Goal: Transaction & Acquisition: Purchase product/service

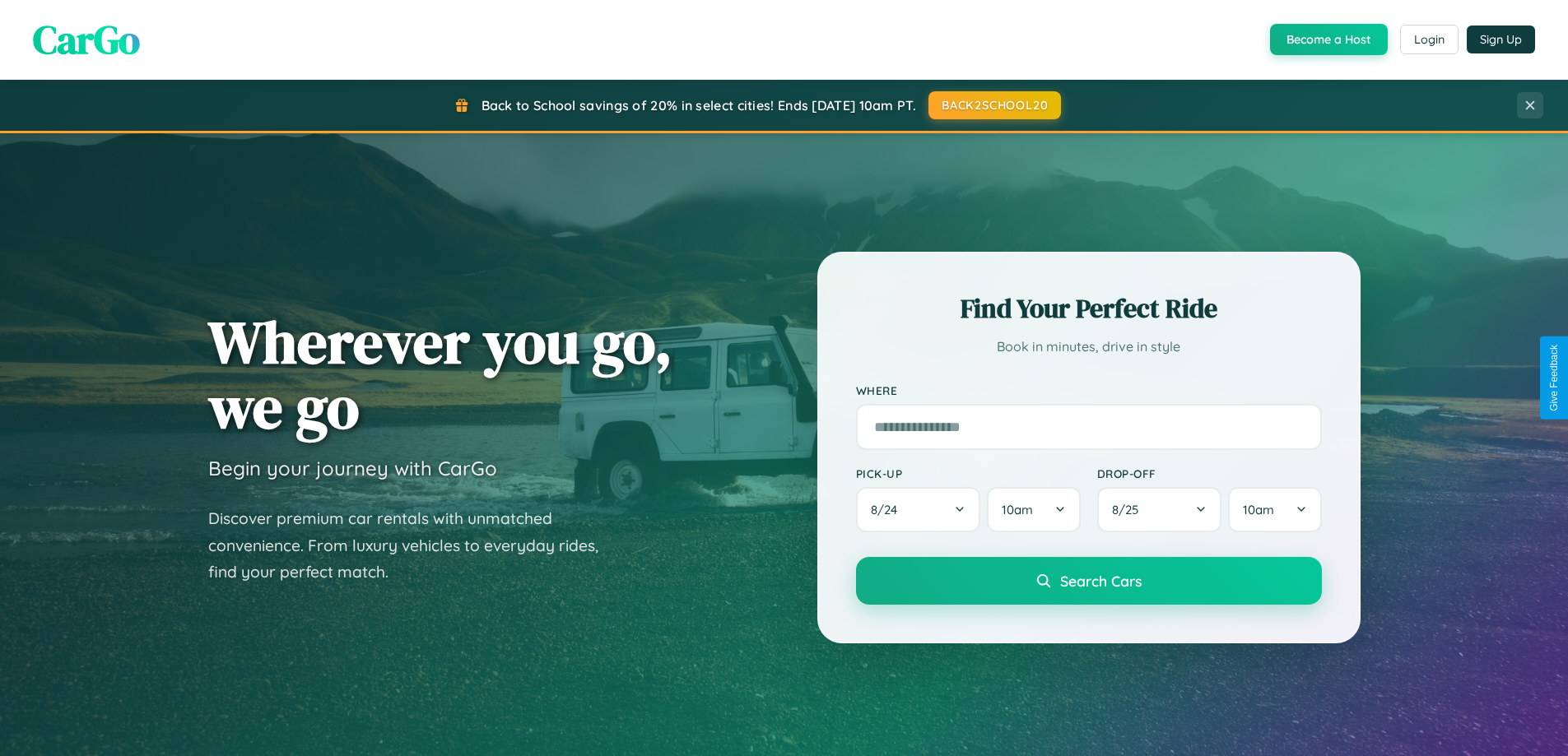
scroll to position [1133, 0]
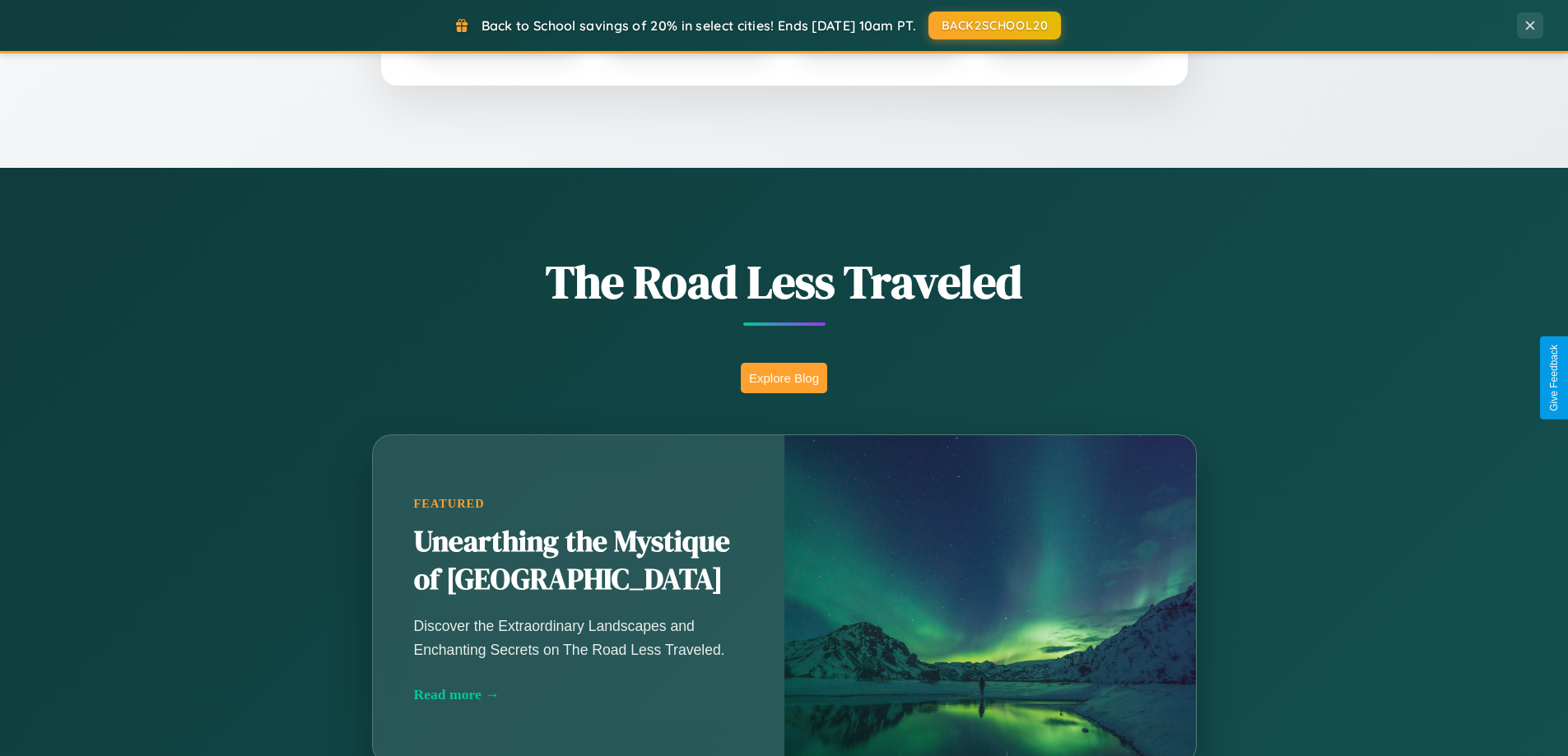
click at [784, 378] on button "Explore Blog" at bounding box center [784, 378] width 86 height 30
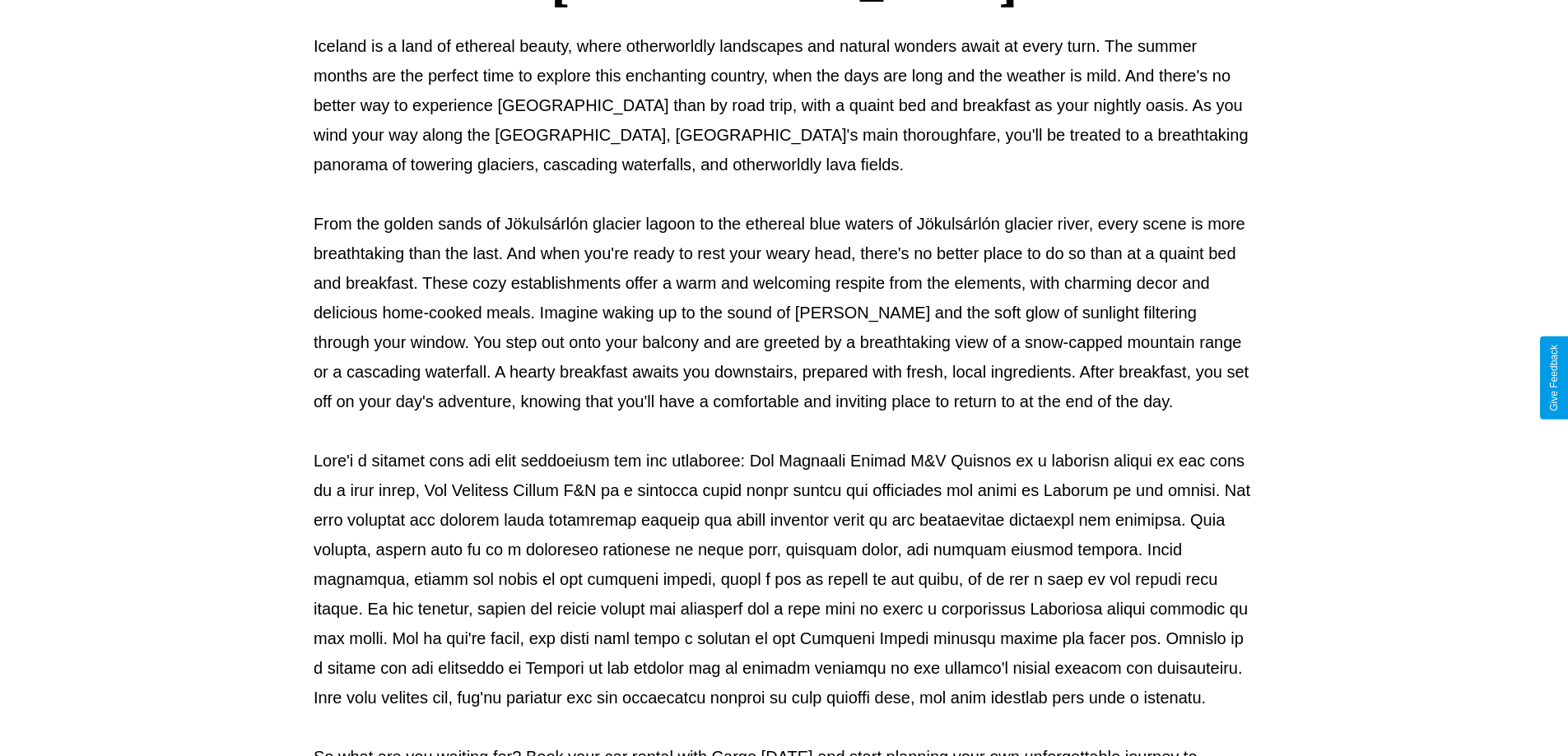
scroll to position [533, 0]
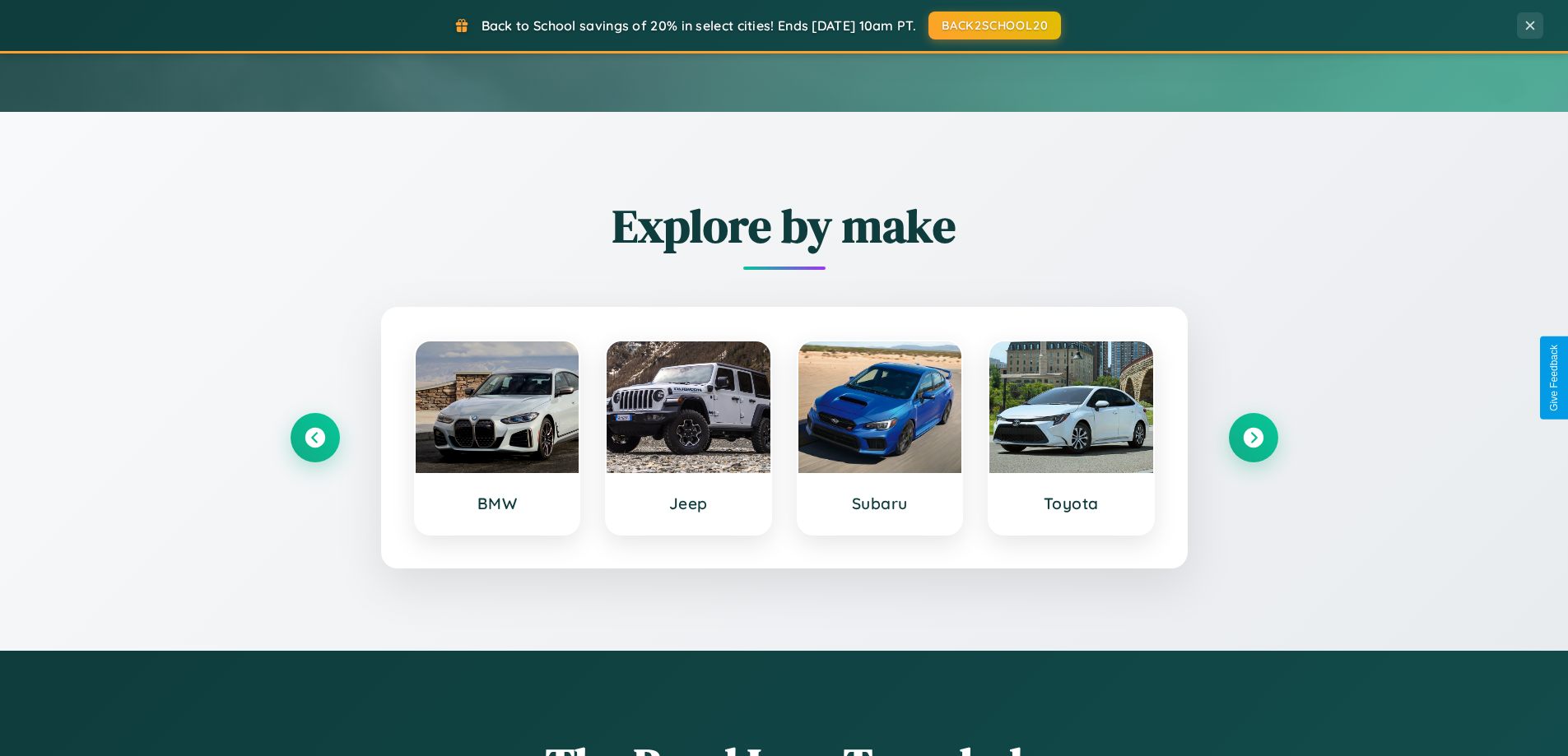
scroll to position [49, 0]
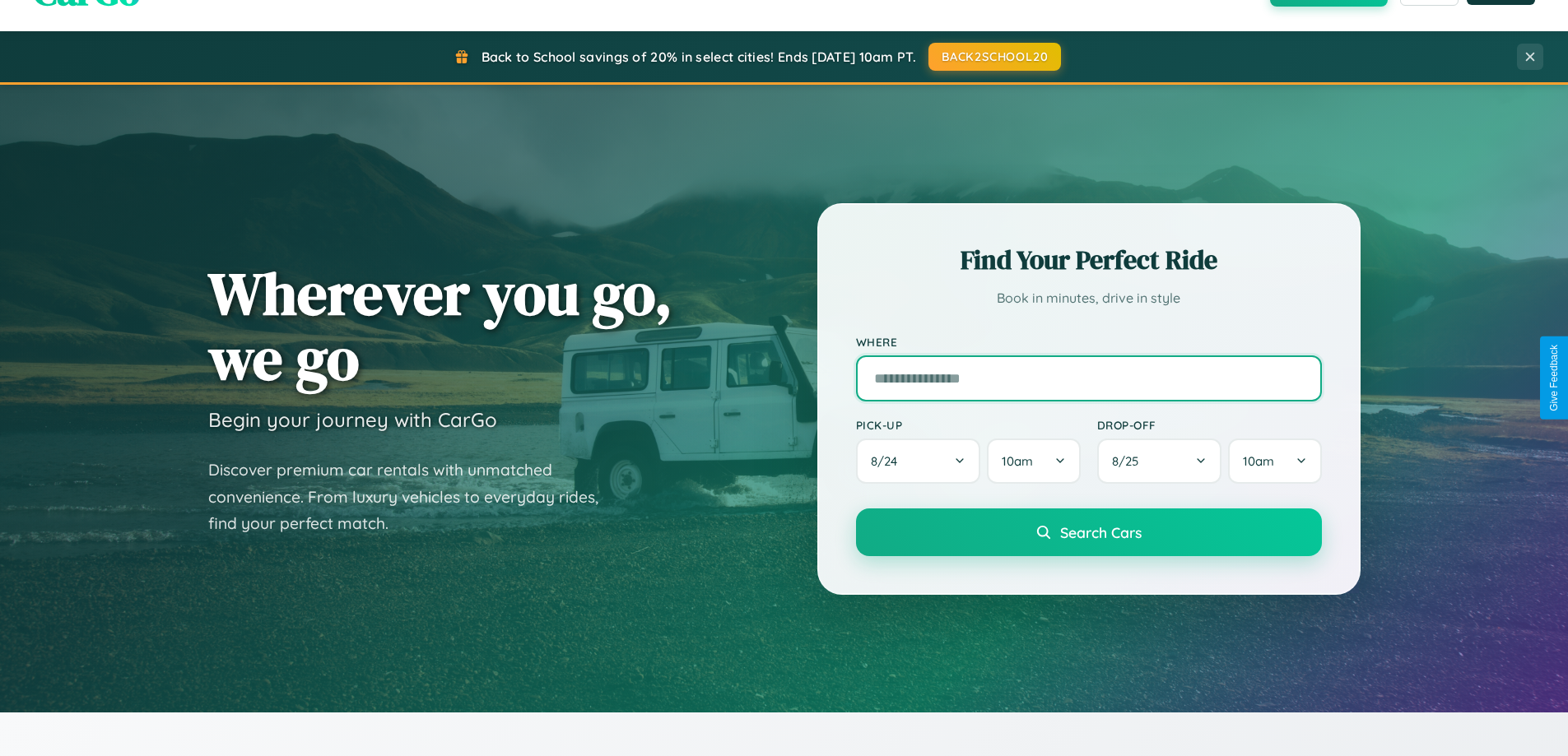
click at [1088, 378] on input "text" at bounding box center [1089, 378] width 466 height 46
type input "**********"
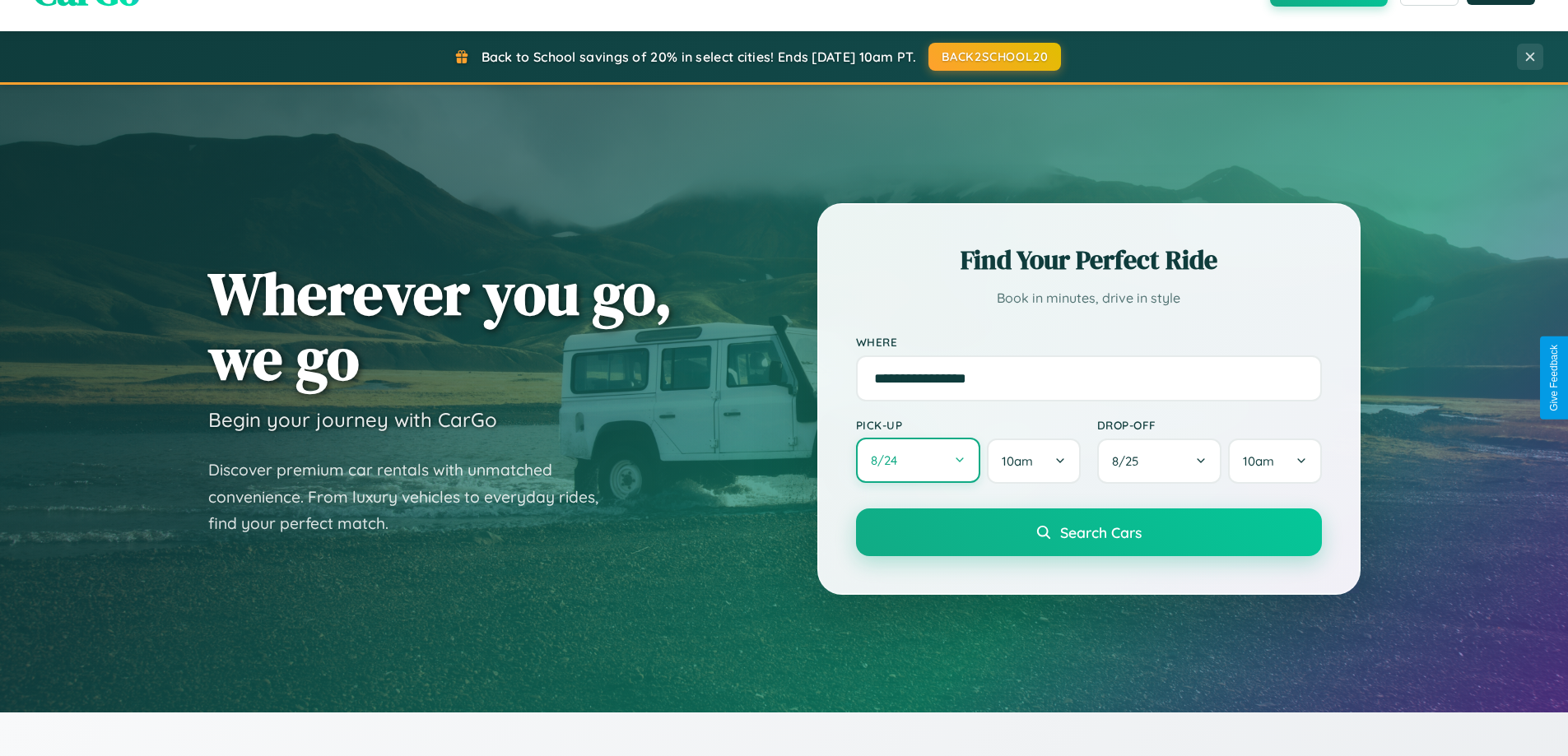
click at [917, 461] on button "8 / 24" at bounding box center [918, 460] width 125 height 46
select select "*"
select select "****"
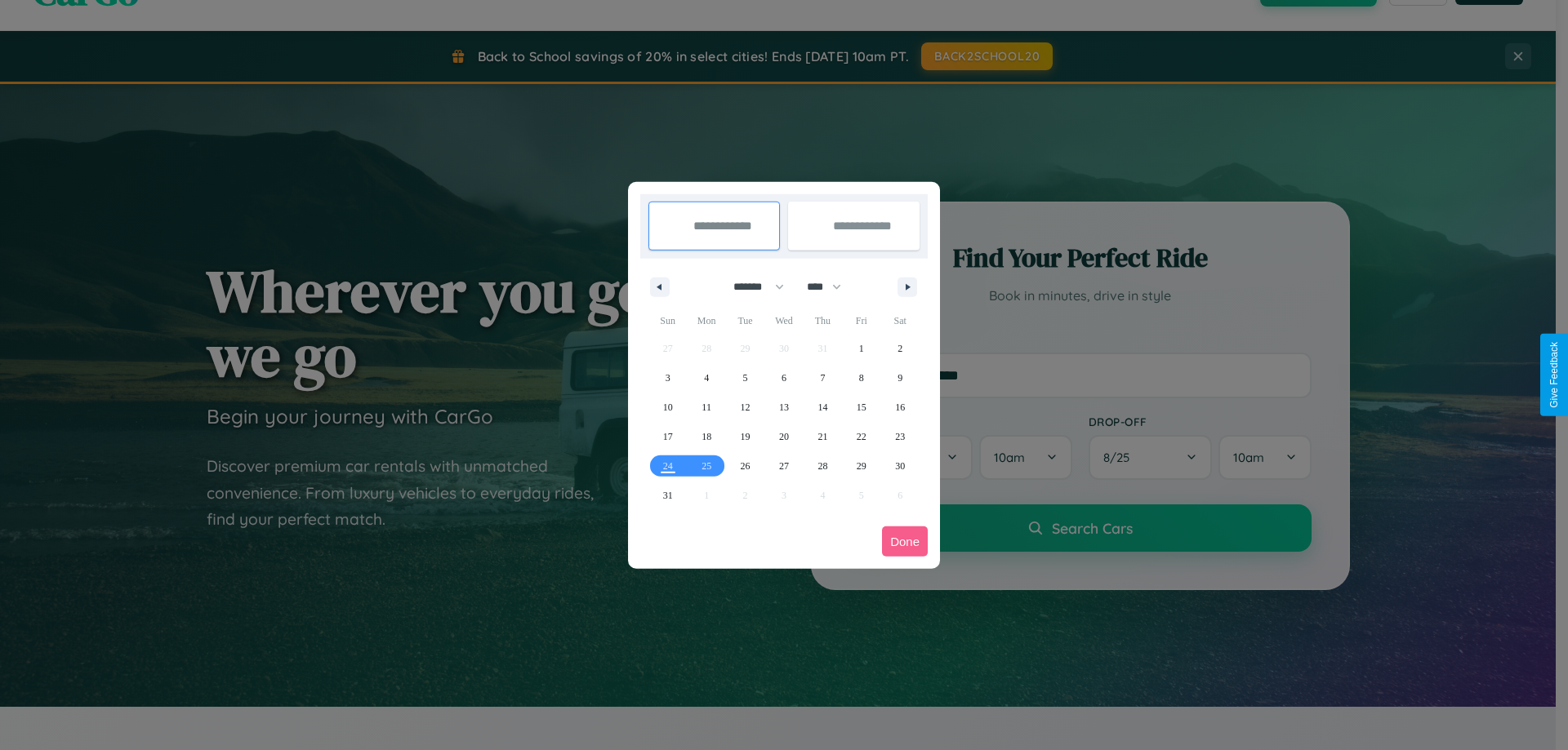
drag, startPoint x: 751, startPoint y: 287, endPoint x: 784, endPoint y: 327, distance: 51.9
click at [751, 287] on select "******* ******** ***** ***** *** **** **** ****** ********* ******* ******** **…" at bounding box center [756, 287] width 69 height 27
select select "*"
drag, startPoint x: 831, startPoint y: 287, endPoint x: 784, endPoint y: 327, distance: 61.7
click at [831, 287] on select "**** **** **** **** **** **** **** **** **** **** **** **** **** **** **** ****…" at bounding box center [823, 287] width 49 height 27
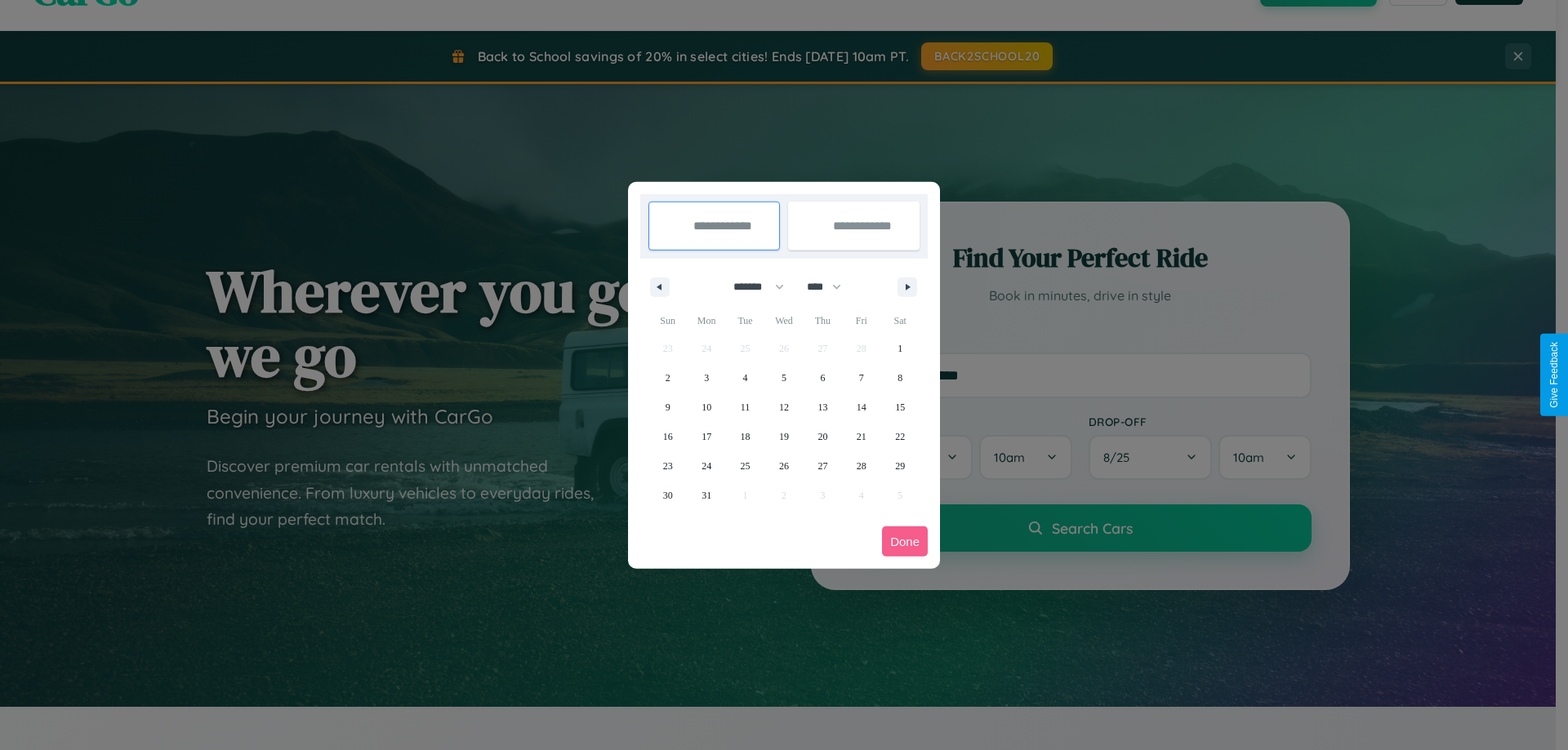
select select "****"
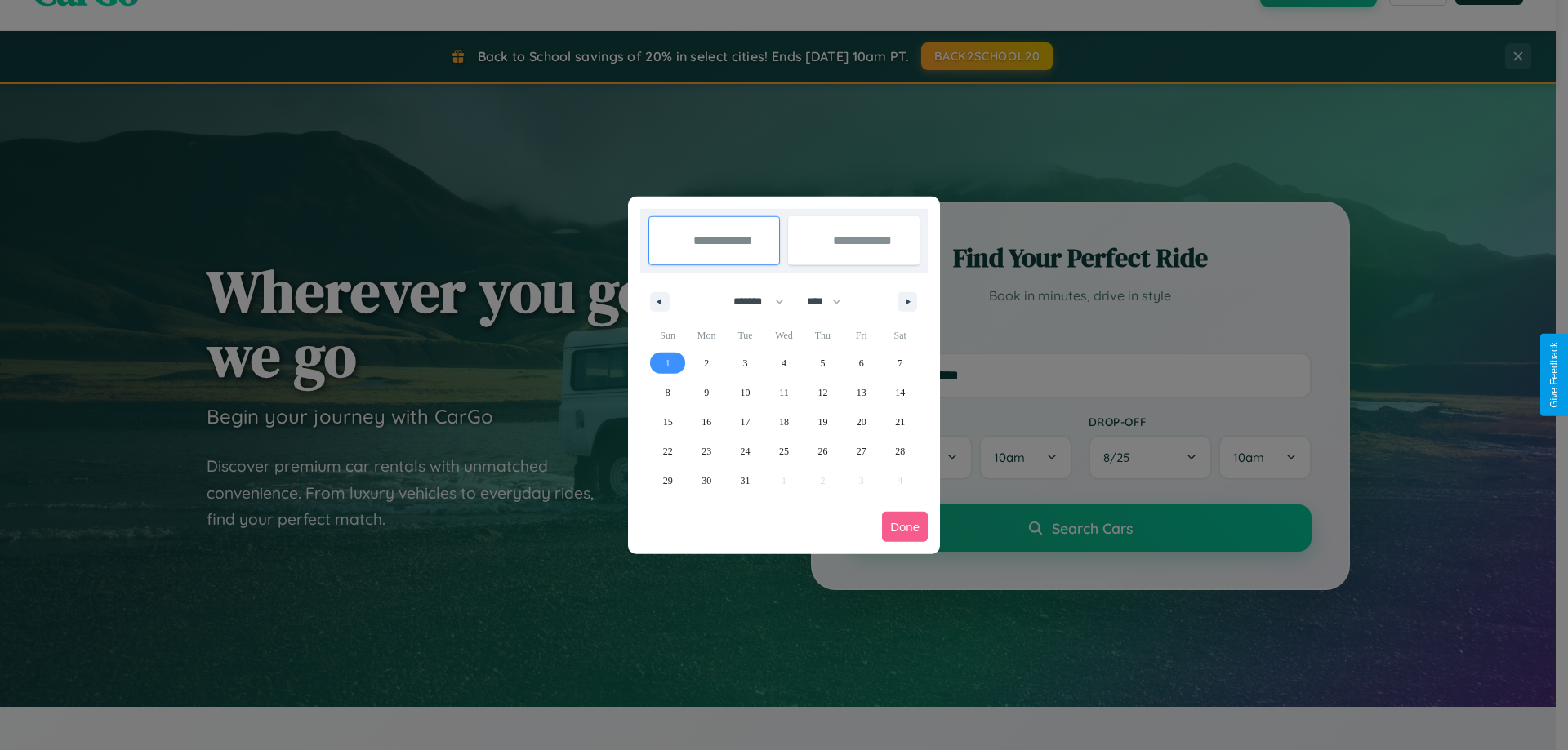
click at [667, 362] on span "1" at bounding box center [667, 363] width 5 height 30
type input "**********"
click at [783, 362] on span "4" at bounding box center [783, 363] width 5 height 30
type input "**********"
click at [904, 527] on button "Done" at bounding box center [904, 527] width 45 height 30
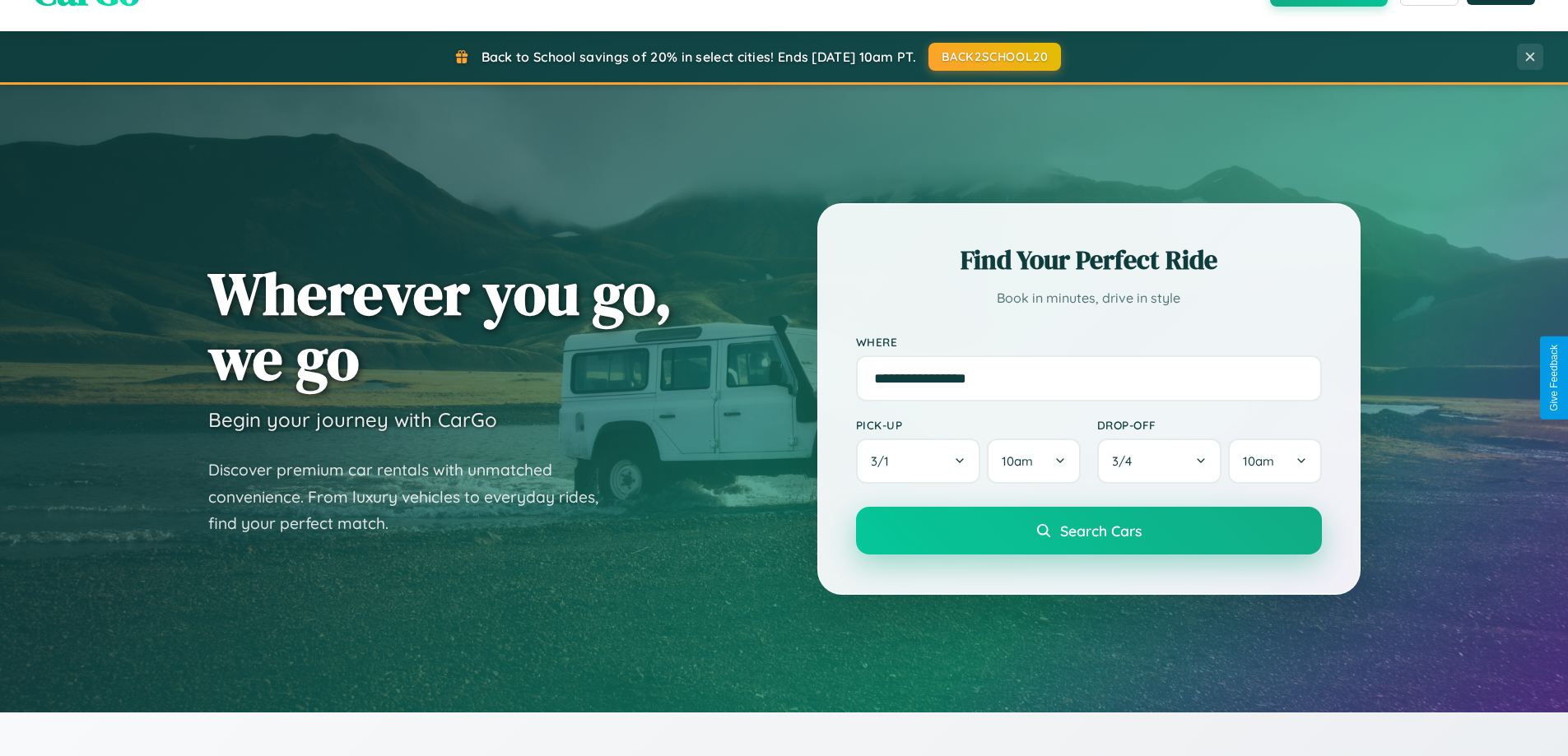
click at [1088, 531] on span "Search Cars" at bounding box center [1101, 531] width 82 height 18
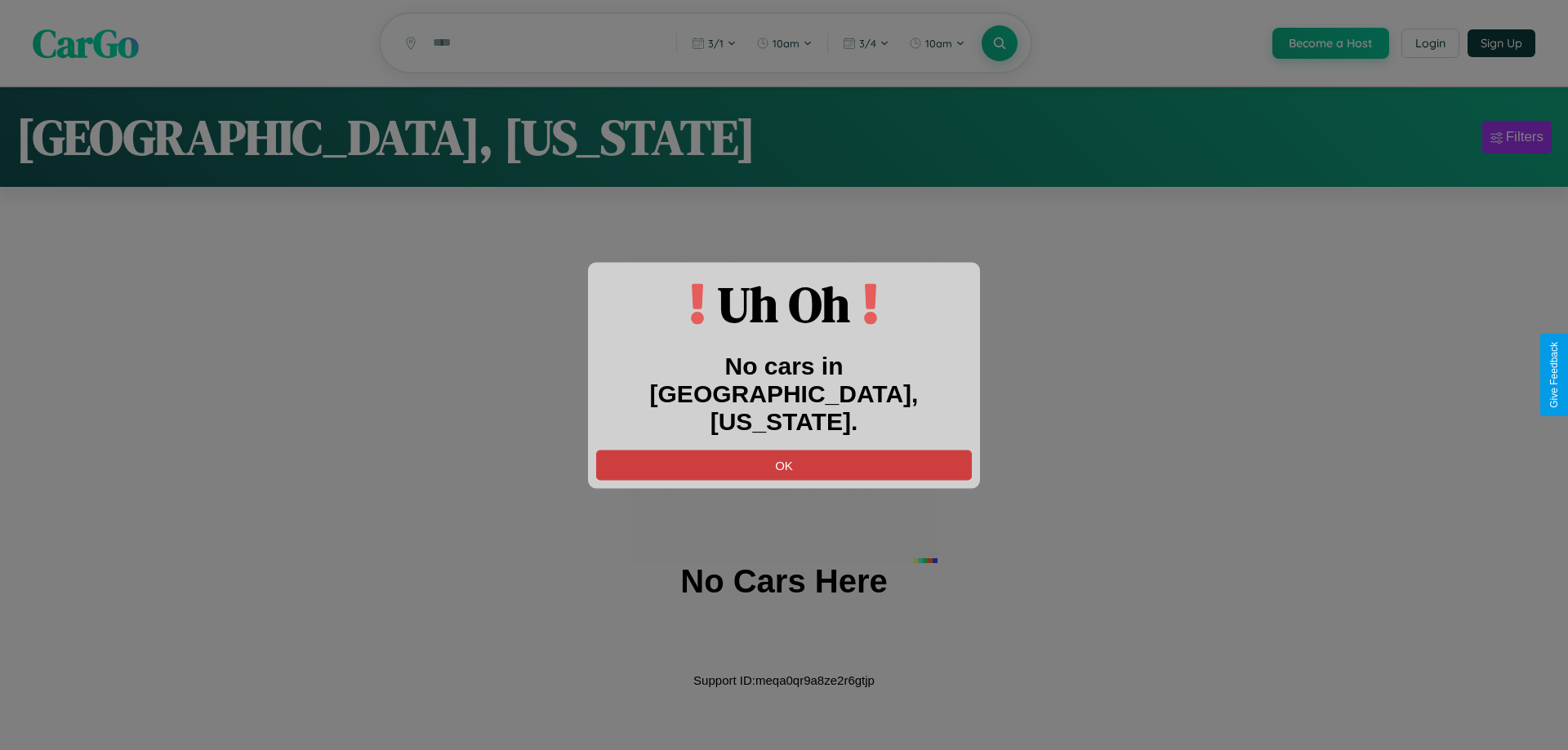
click at [784, 450] on button "OK" at bounding box center [784, 464] width 376 height 30
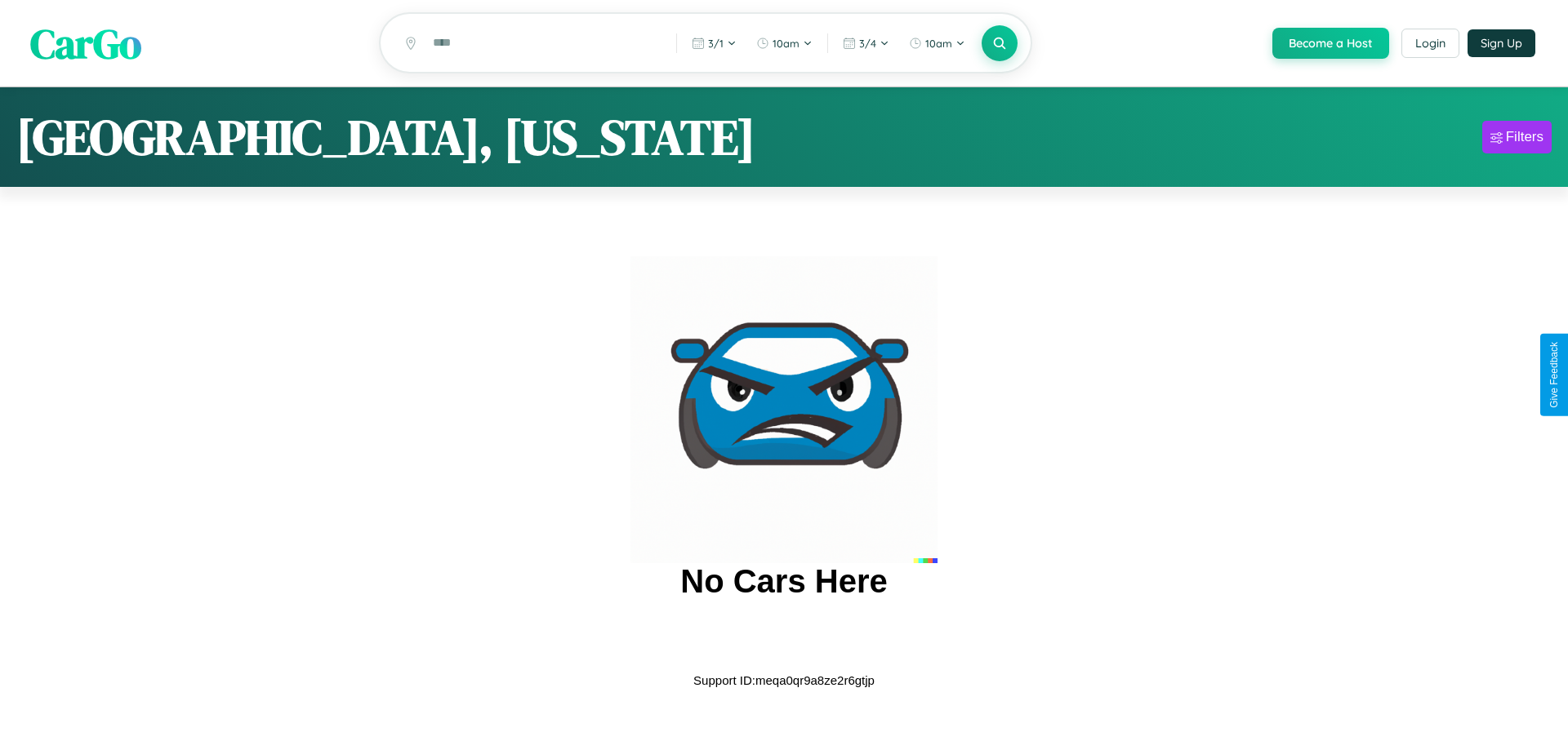
click at [86, 44] on span "CarGo" at bounding box center [85, 42] width 111 height 57
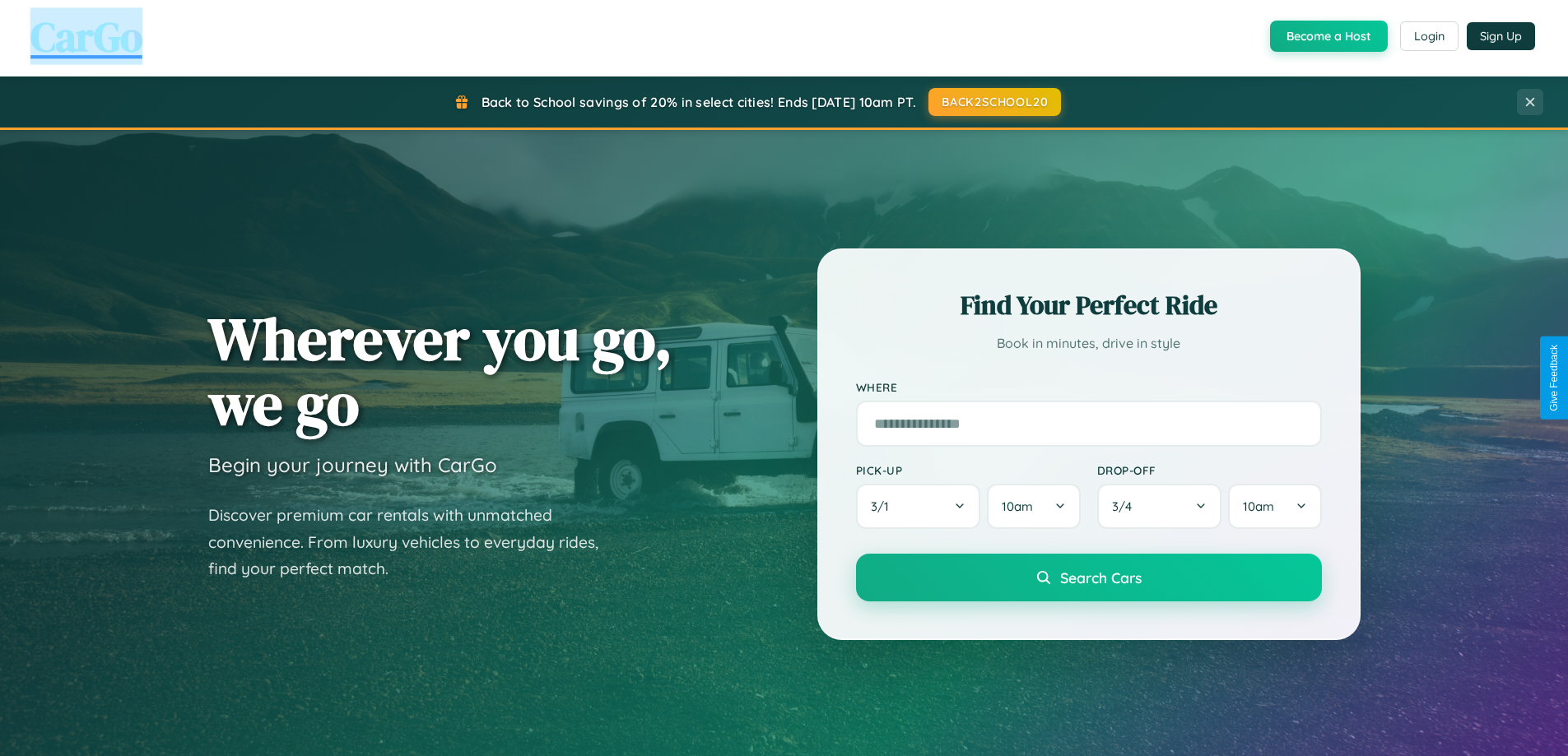
scroll to position [3167, 0]
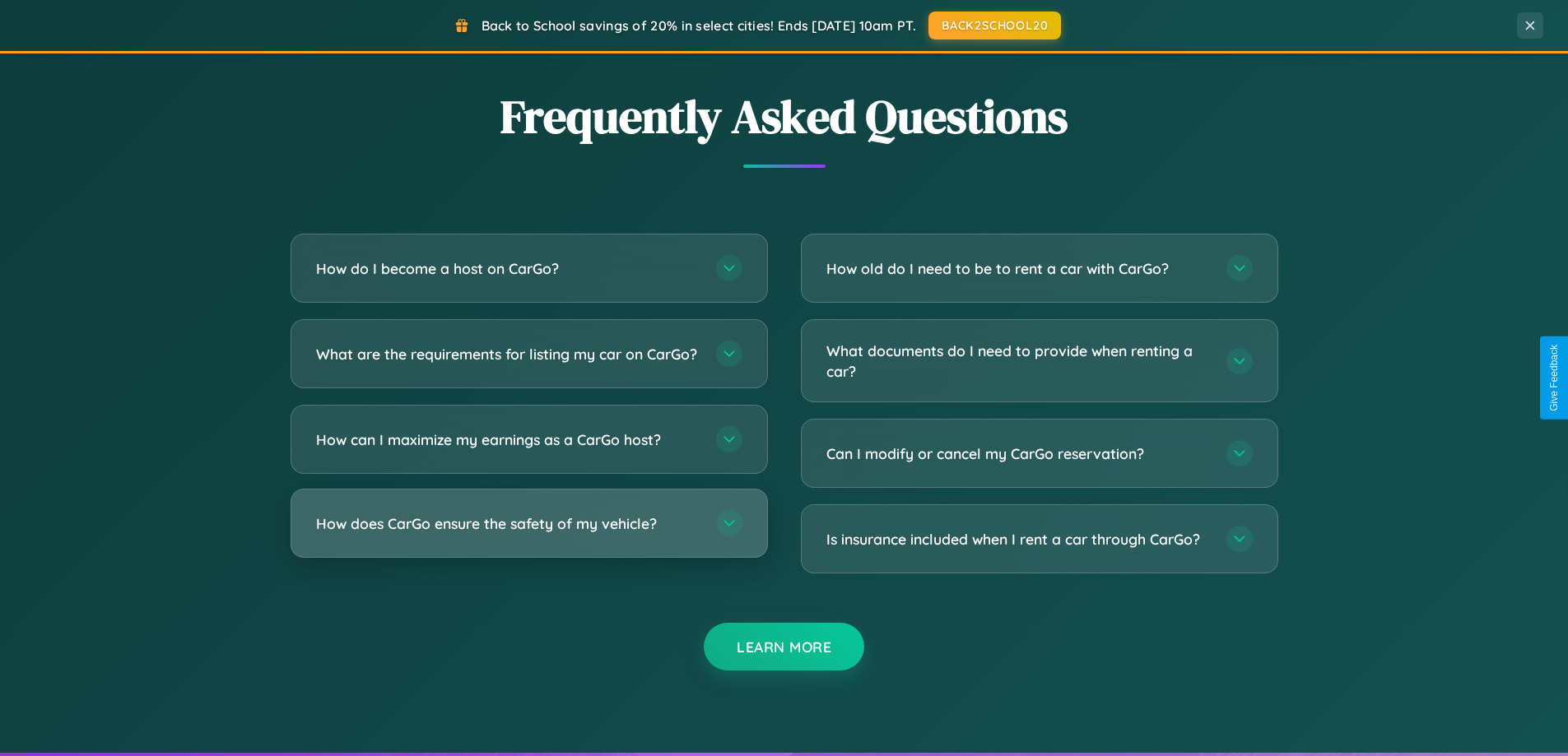
click at [528, 534] on h3 "How does CarGo ensure the safety of my vehicle?" at bounding box center [508, 523] width 384 height 20
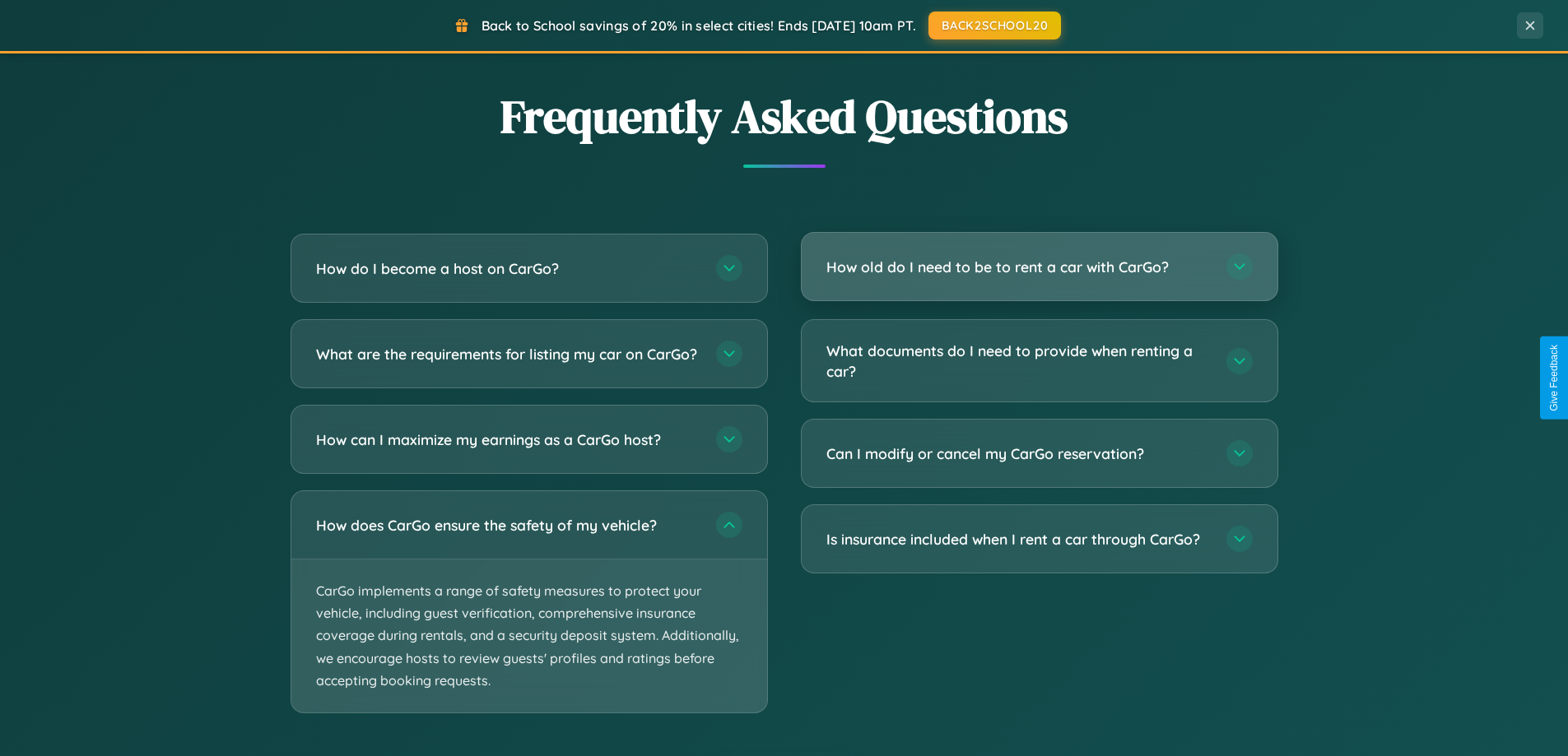
click at [1039, 267] on h3 "How old do I need to be to rent a car with CarGo?" at bounding box center [1018, 267] width 384 height 20
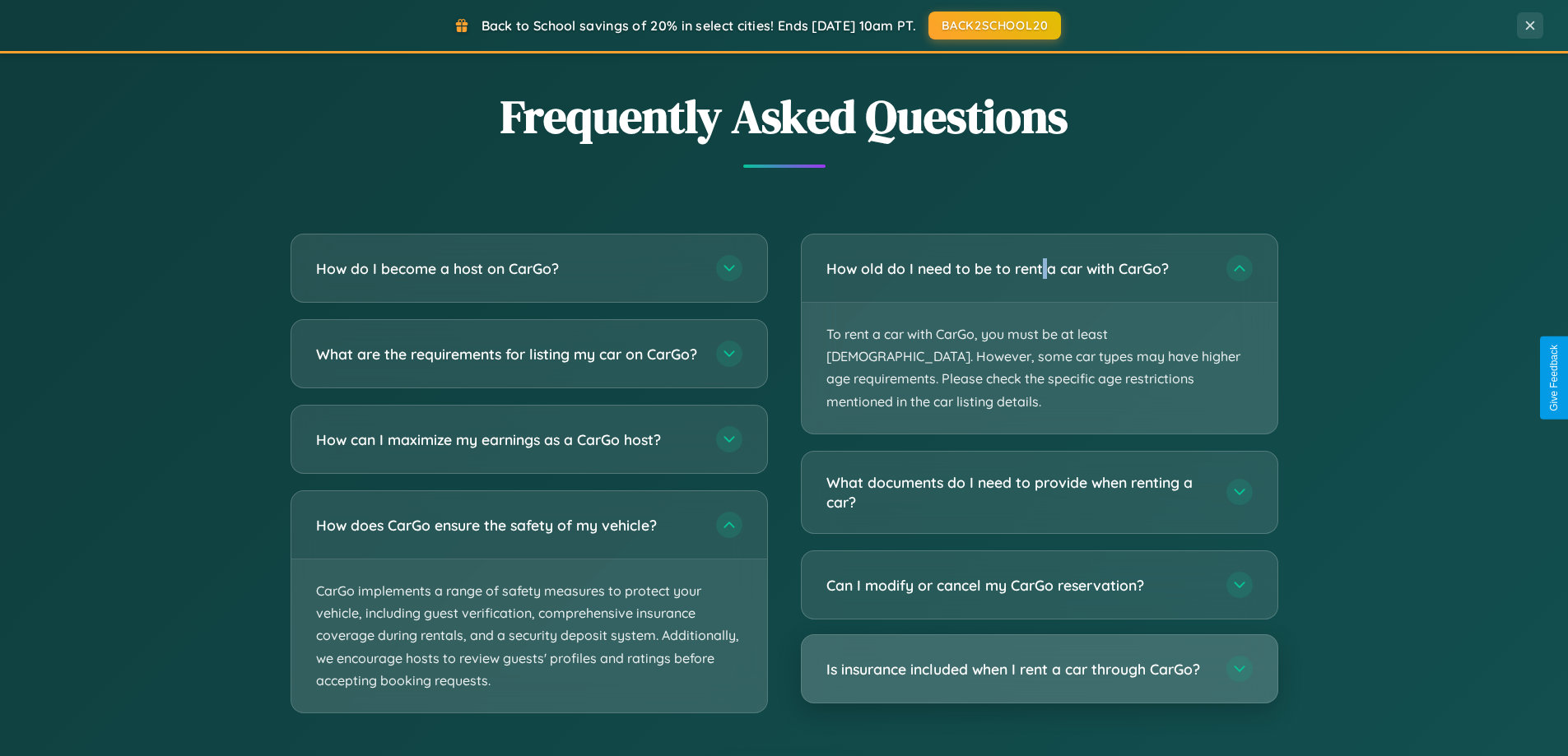
click at [1039, 659] on h3 "Is insurance included when I rent a car through CarGo?" at bounding box center [1018, 669] width 384 height 20
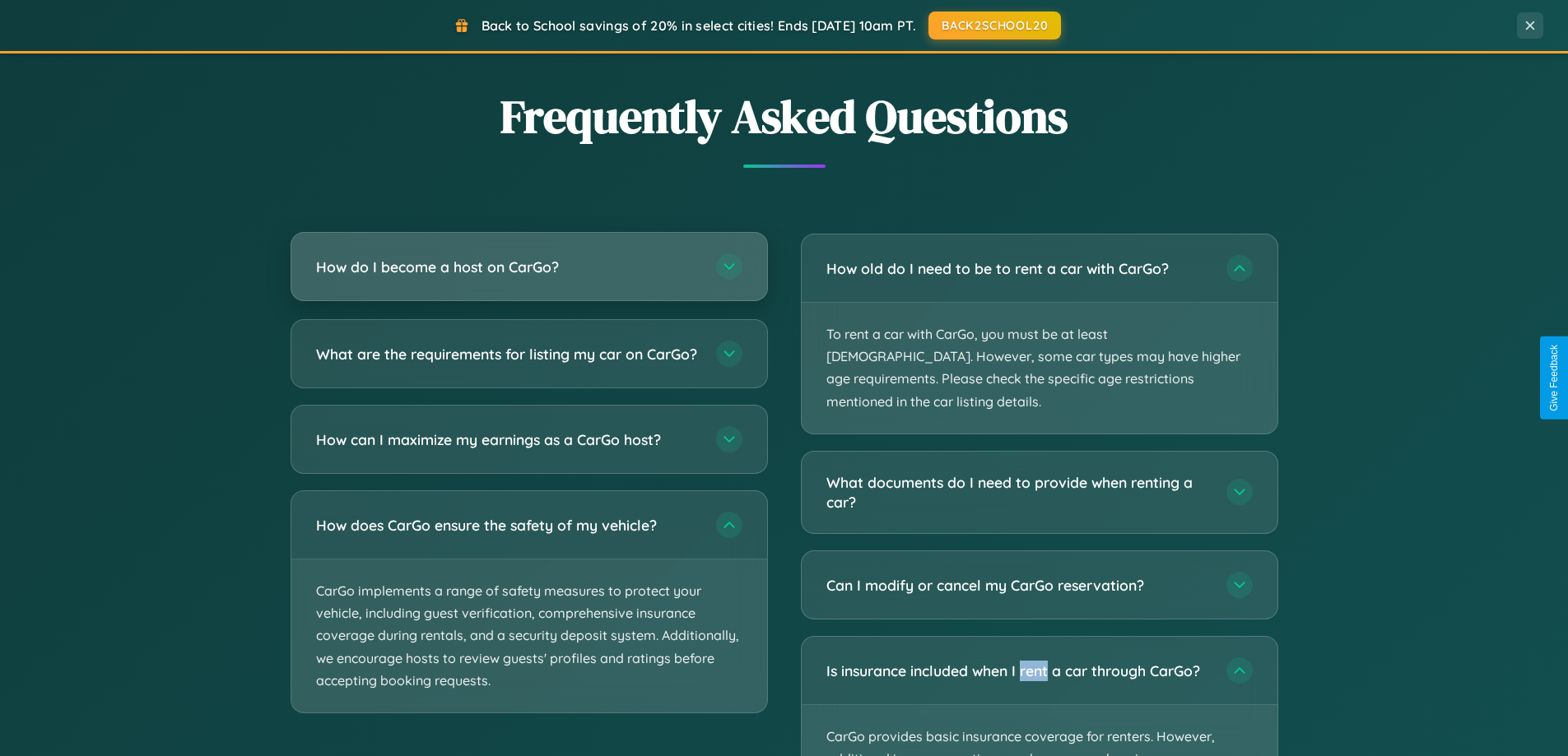
click at [528, 268] on h3 "How do I become a host on CarGo?" at bounding box center [508, 267] width 384 height 20
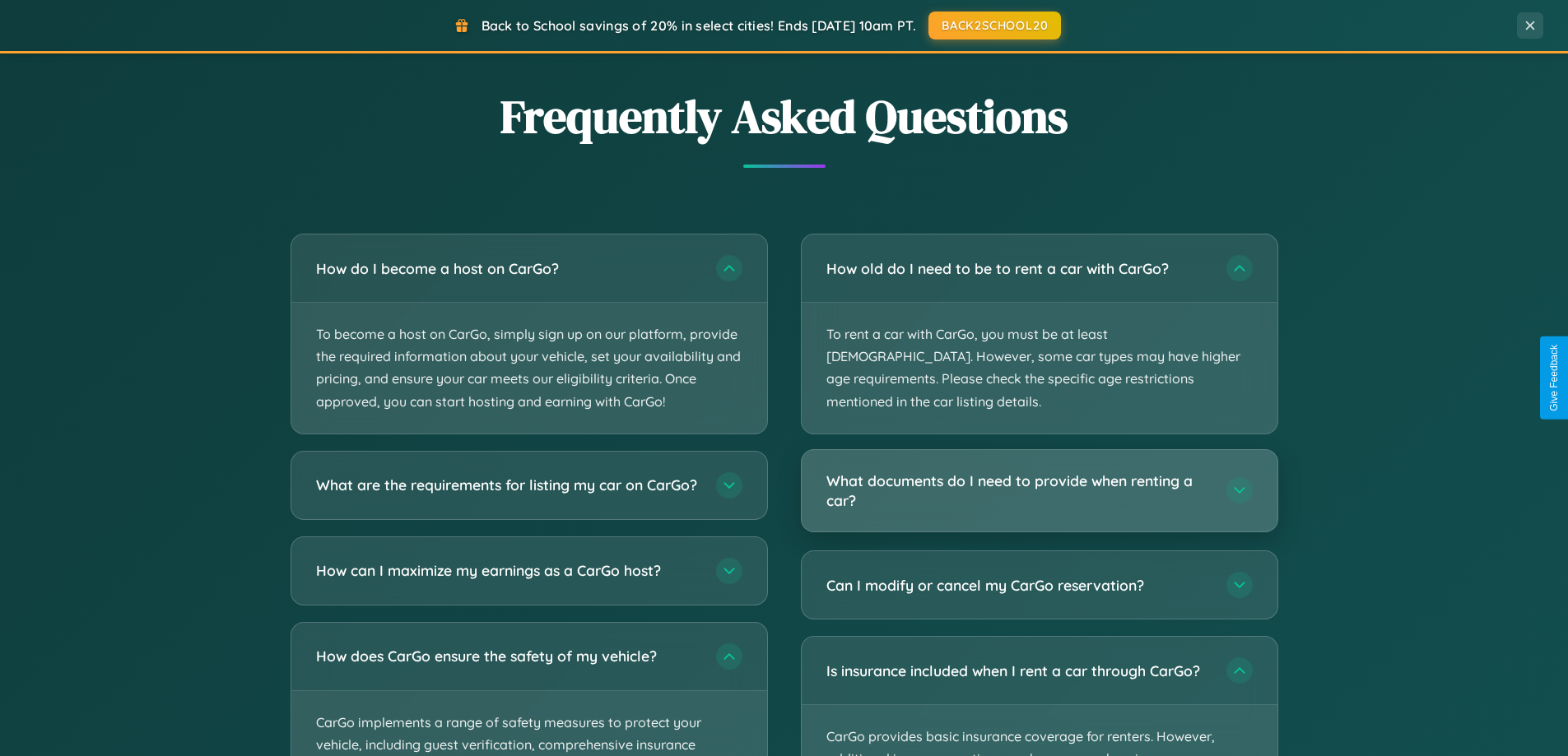
click at [1039, 471] on h3 "What documents do I need to provide when renting a car?" at bounding box center [1018, 491] width 384 height 41
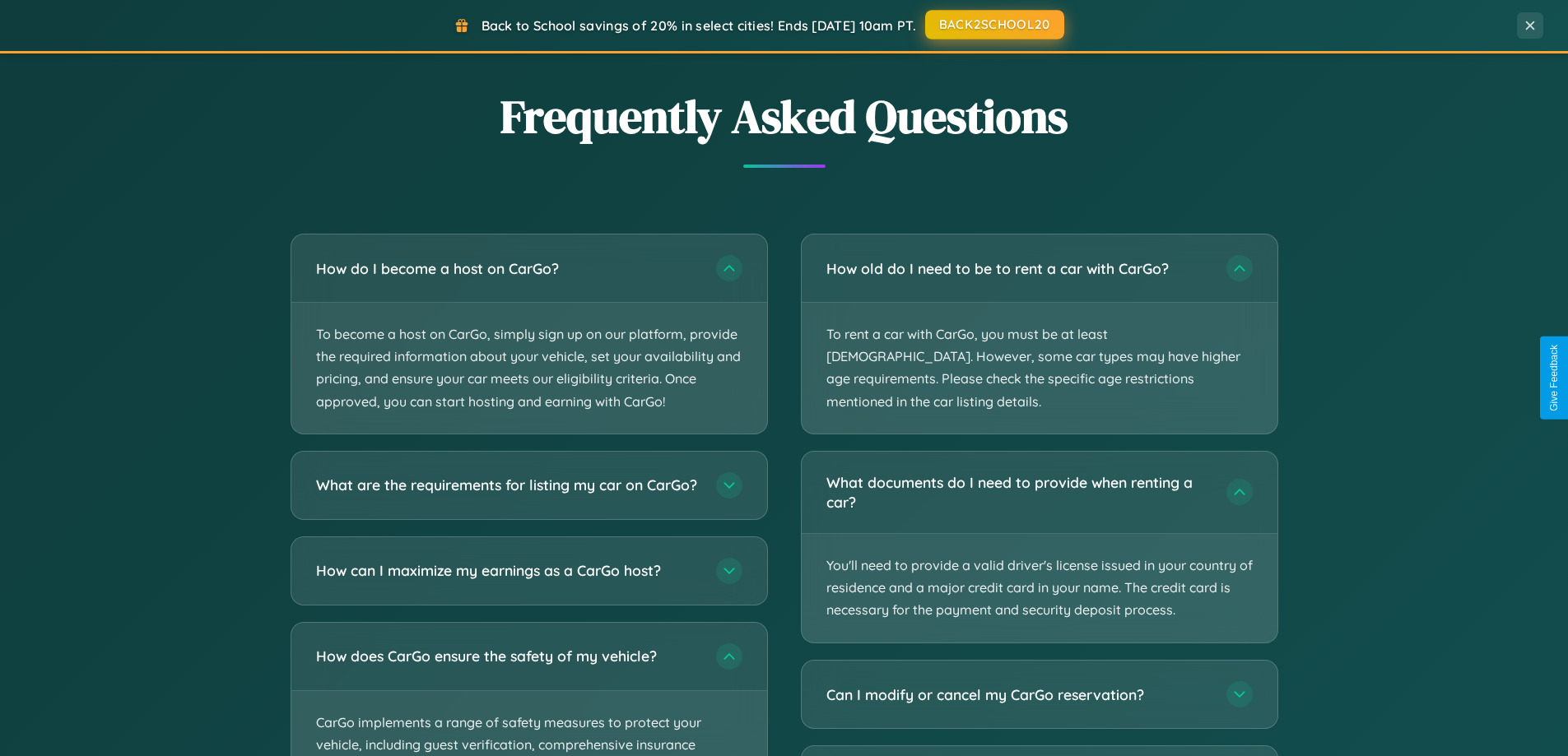
click at [993, 25] on button "BACK2SCHOOL20" at bounding box center [994, 24] width 139 height 30
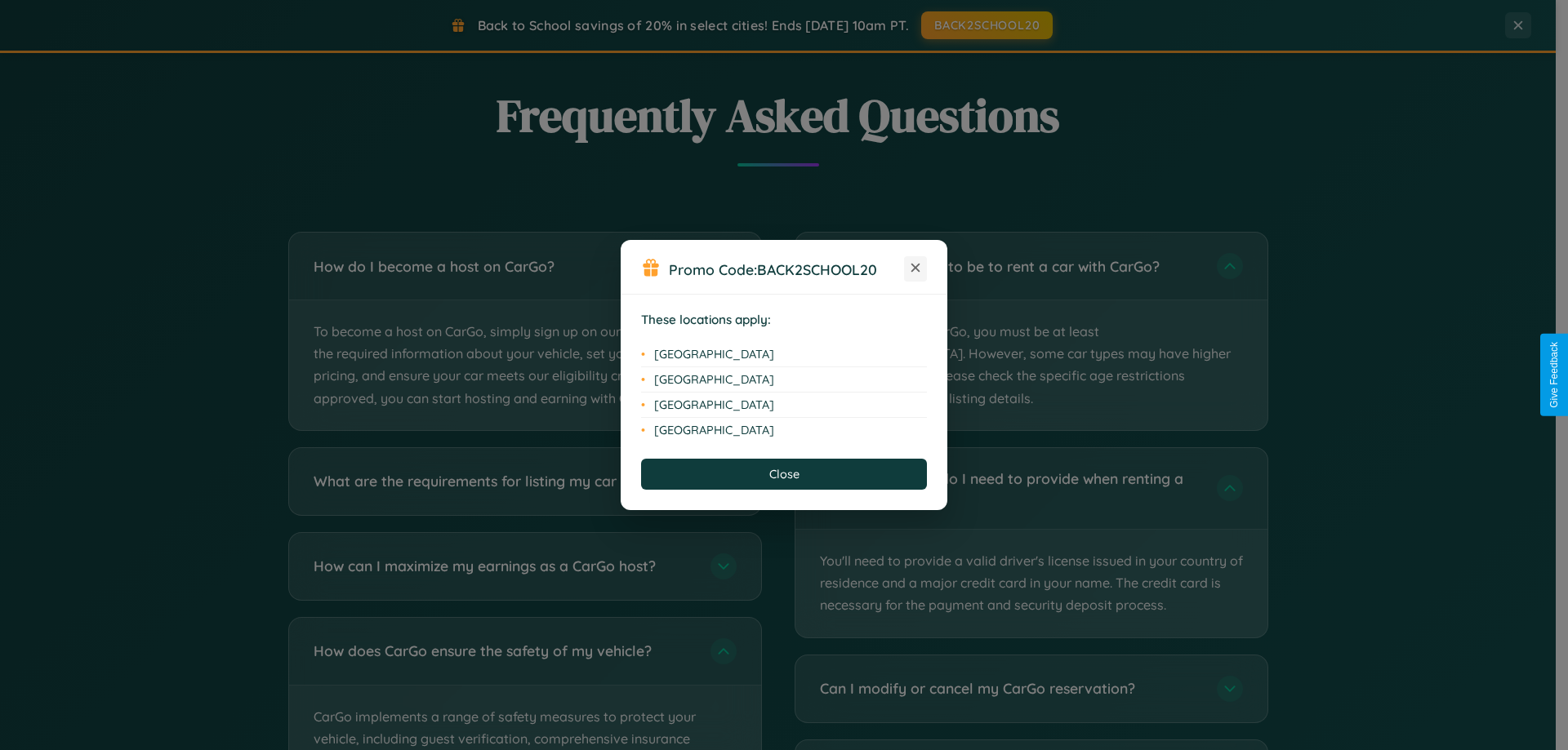
click at [915, 269] on icon at bounding box center [915, 268] width 9 height 9
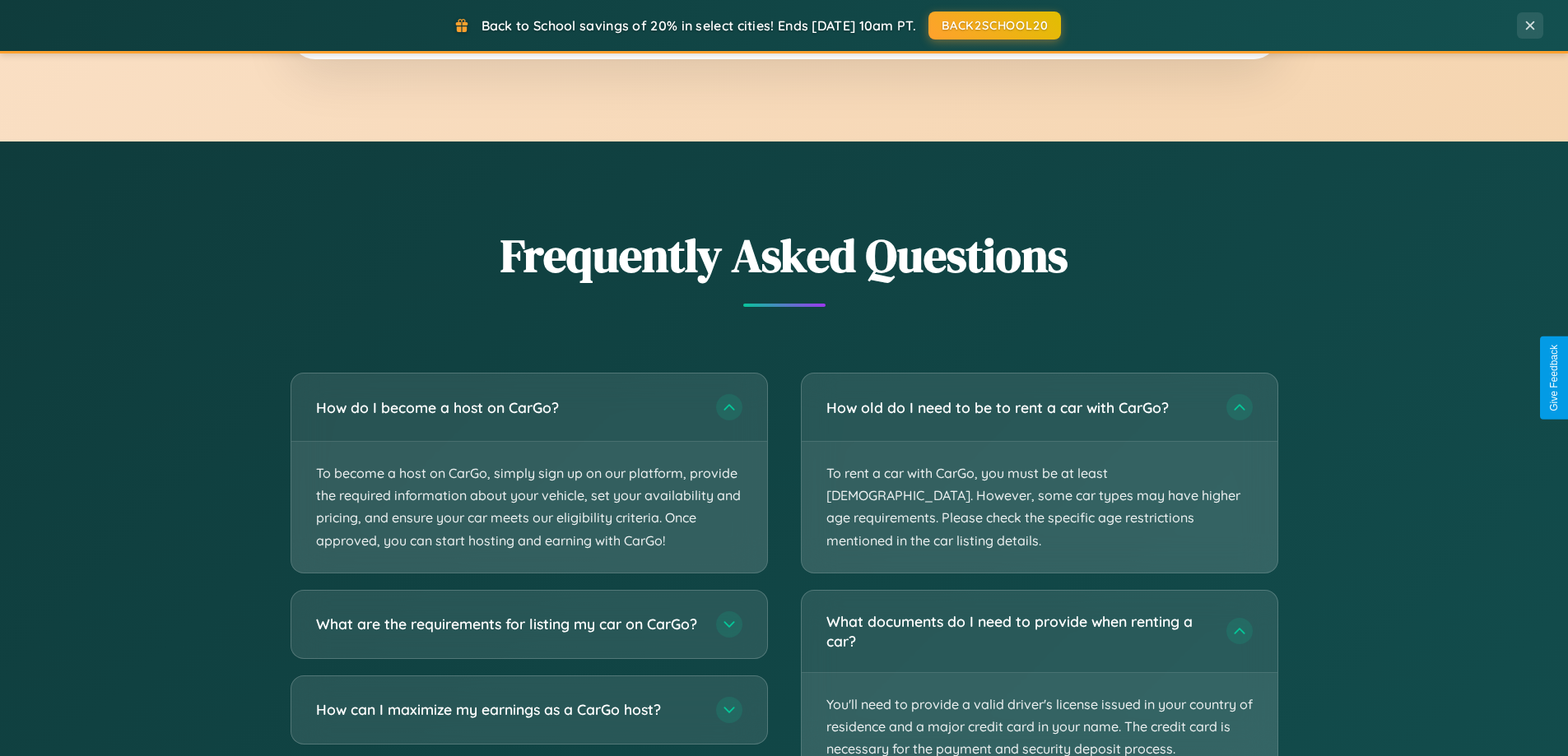
scroll to position [2644, 0]
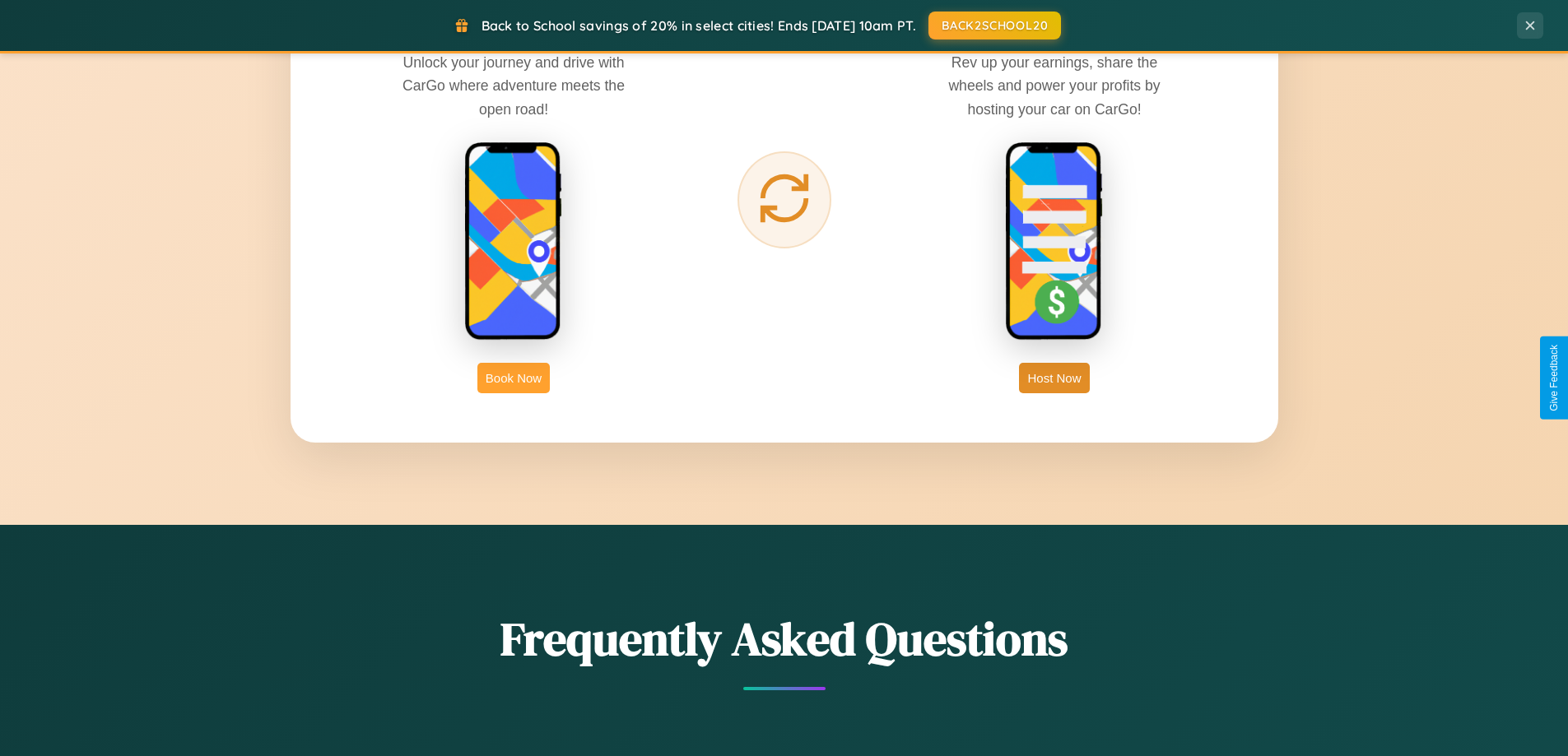
click at [514, 378] on button "Book Now" at bounding box center [514, 378] width 73 height 30
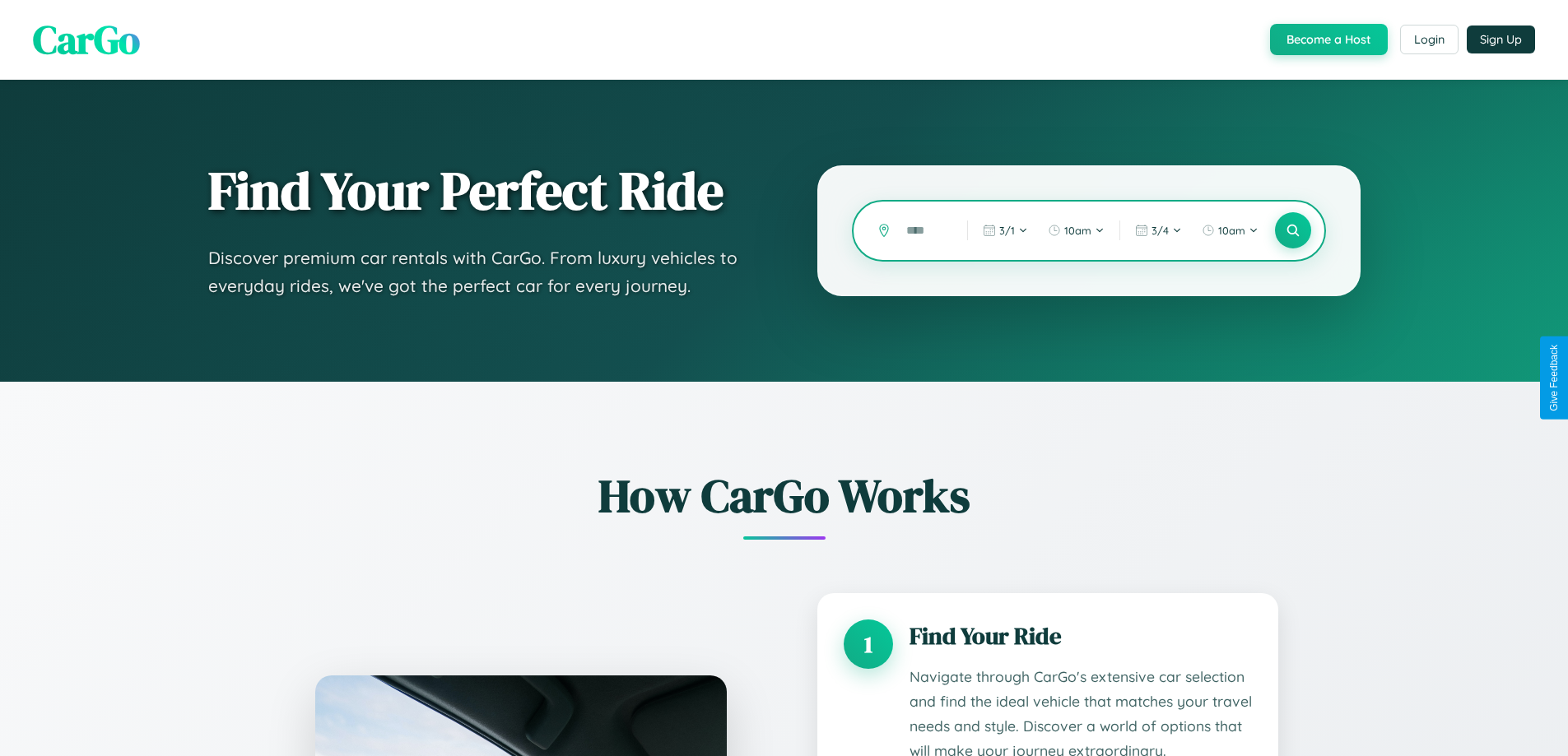
click at [924, 230] on input "text" at bounding box center [924, 231] width 52 height 29
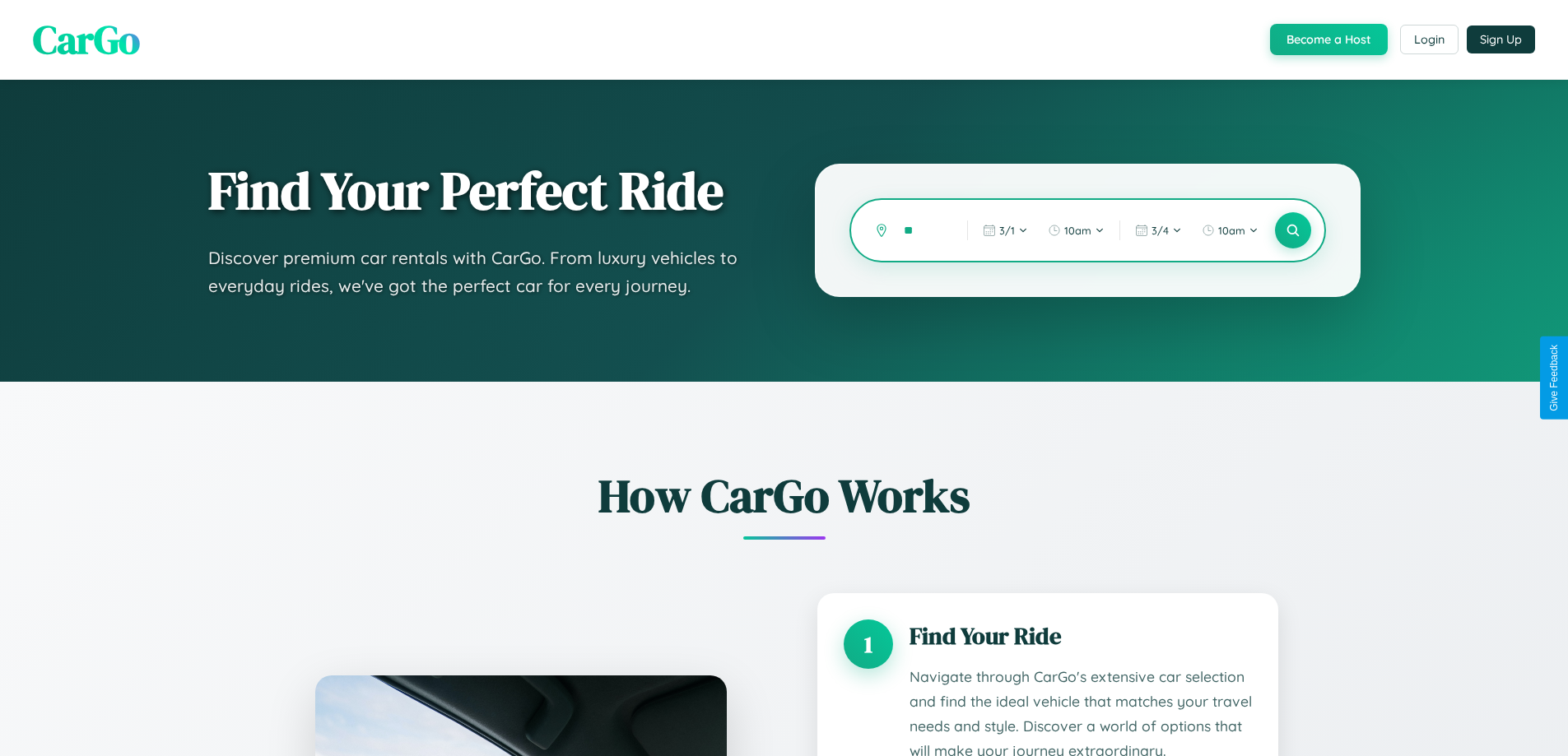
type input "*"
type input "**********"
click at [1292, 230] on icon at bounding box center [1293, 231] width 16 height 16
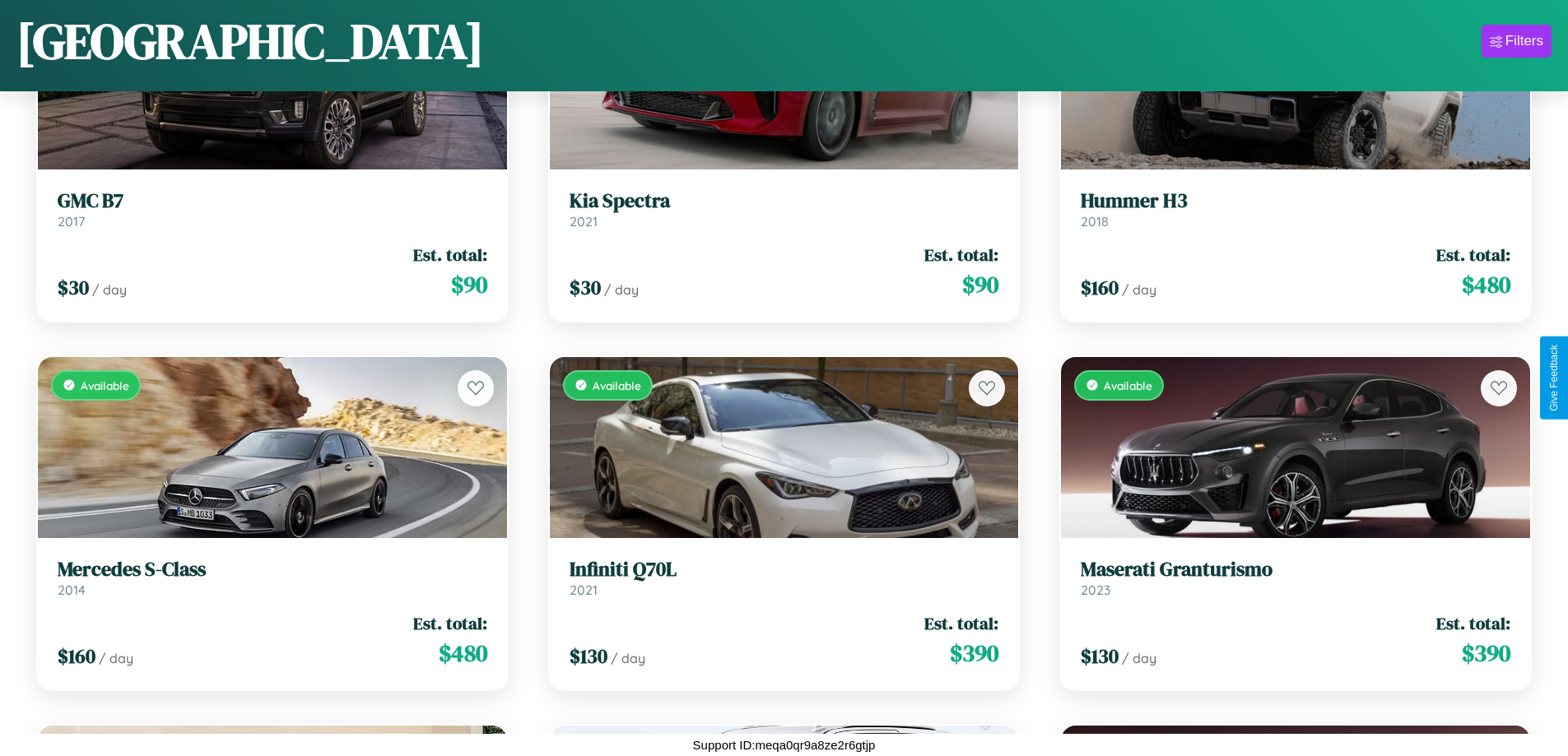
scroll to position [3916, 0]
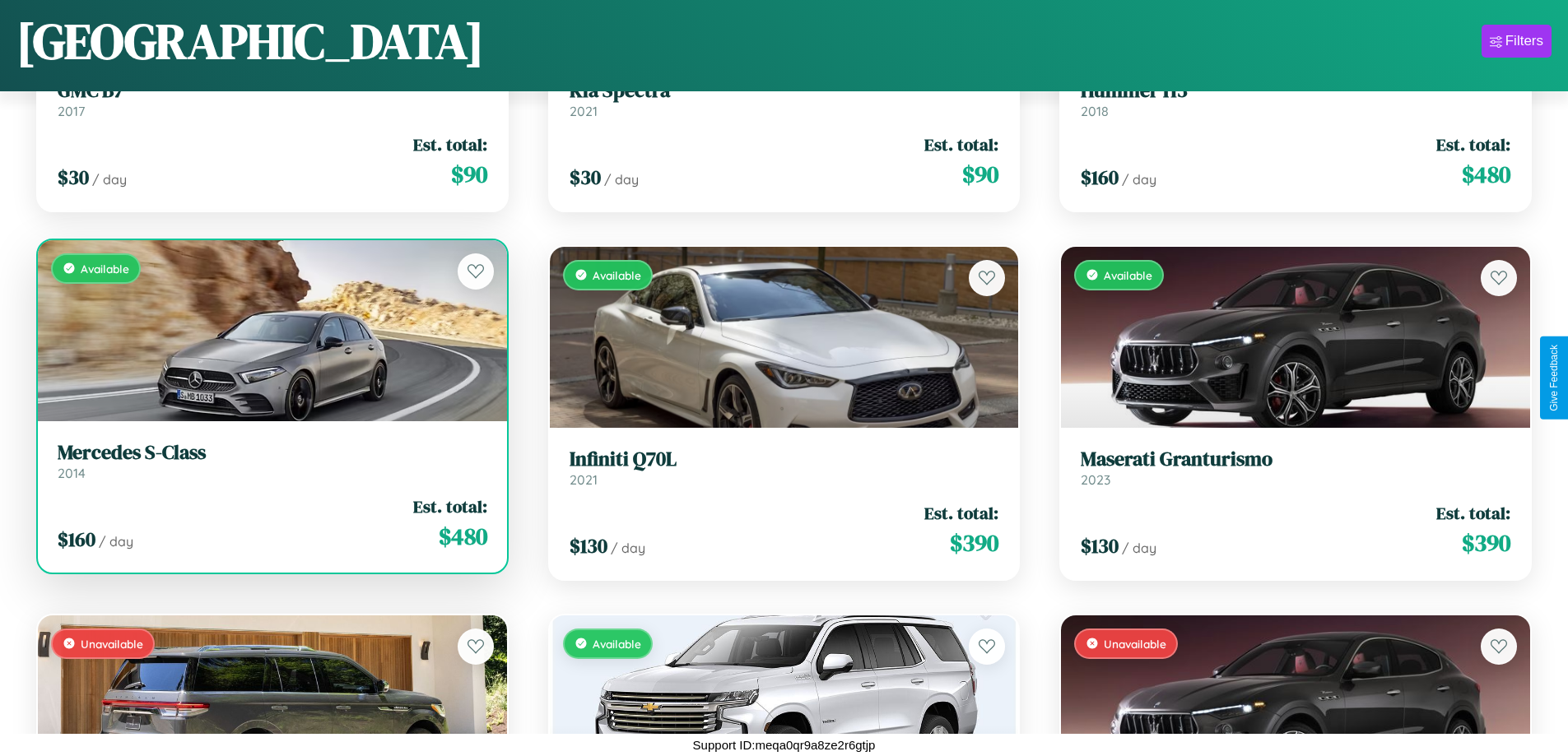
click at [270, 464] on link "Mercedes S-Class 2014" at bounding box center [272, 461] width 430 height 41
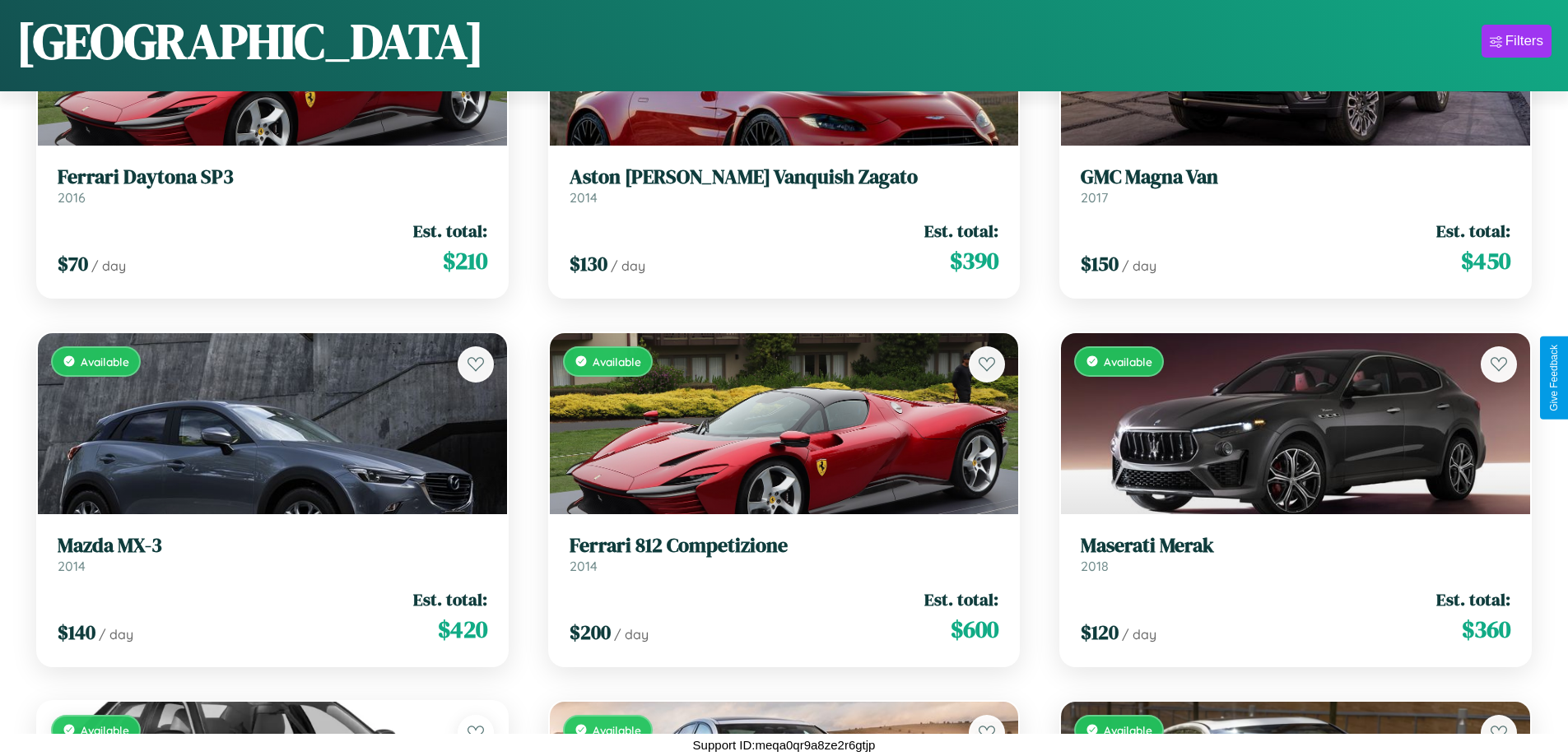
scroll to position [600, 0]
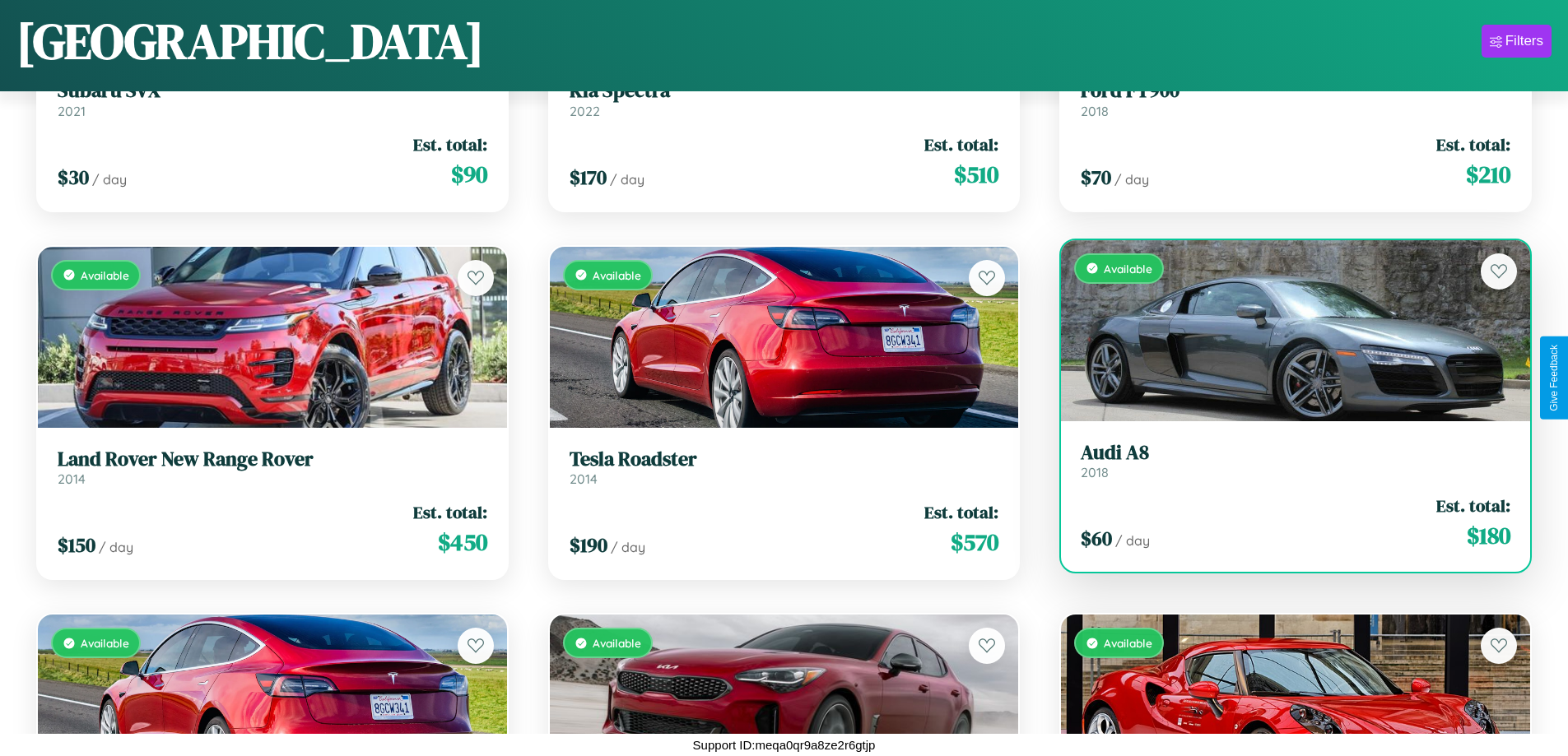
click at [1285, 330] on div "Available" at bounding box center [1295, 331] width 469 height 181
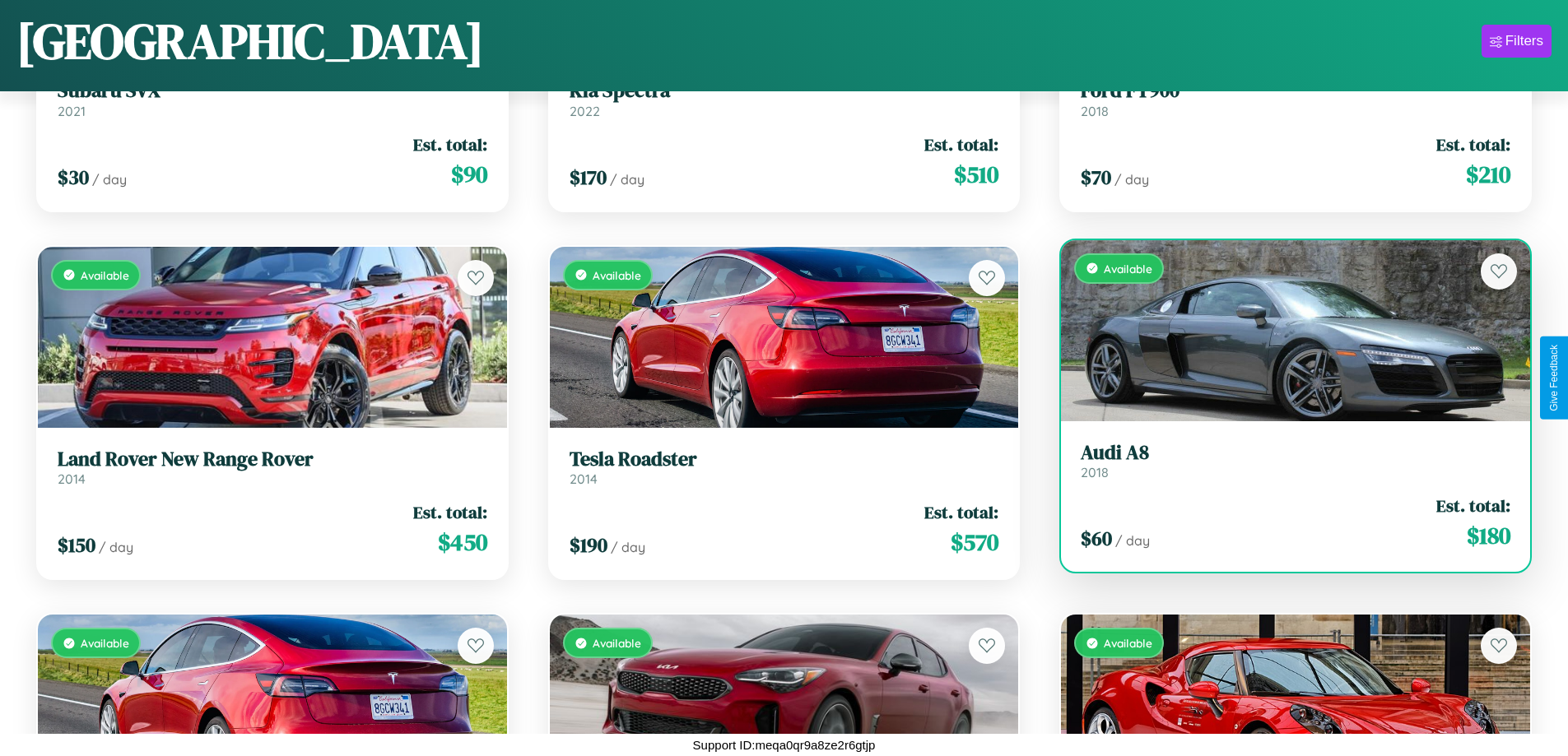
click at [1285, 330] on div "Available" at bounding box center [1295, 331] width 469 height 181
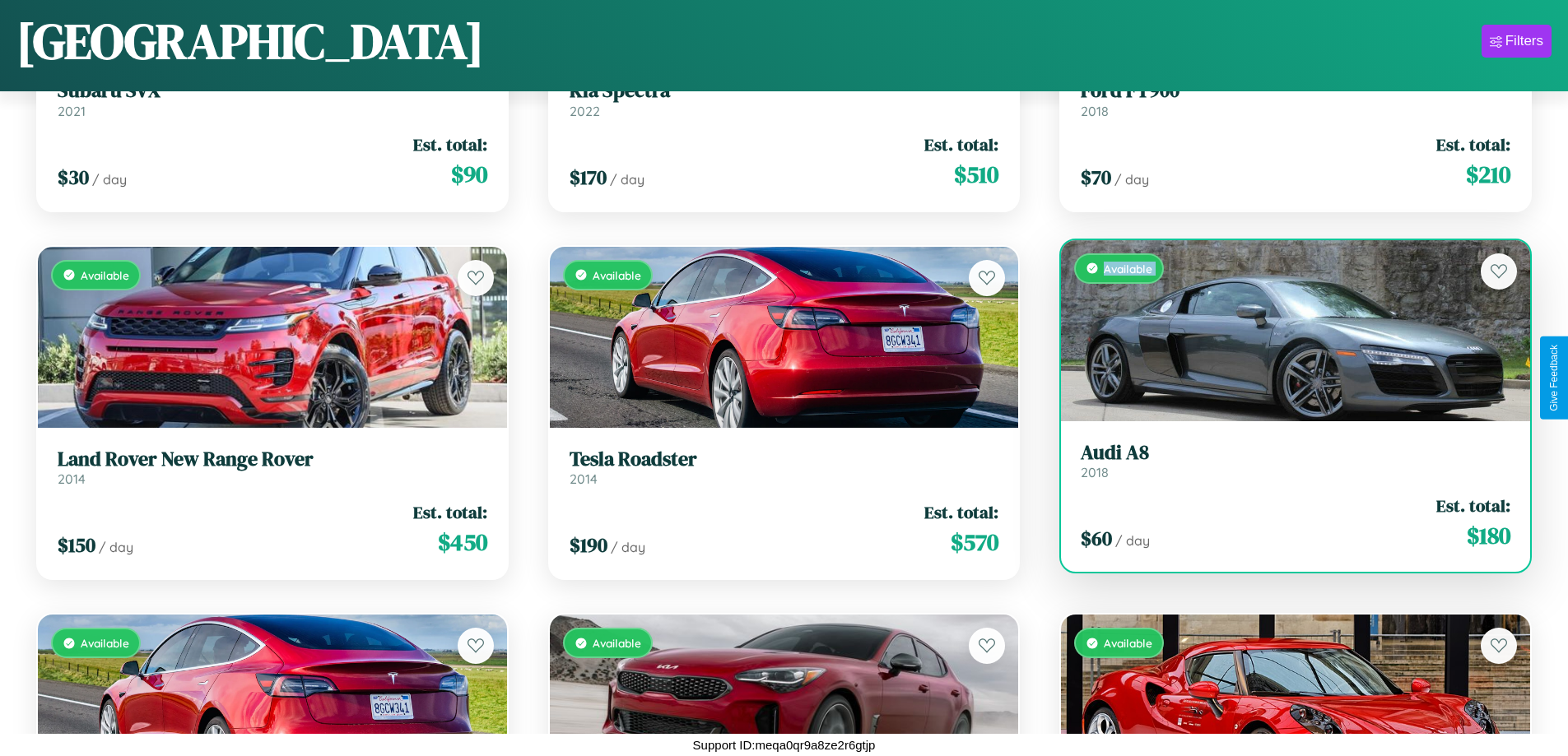
click at [1285, 330] on div "Available" at bounding box center [1295, 331] width 469 height 181
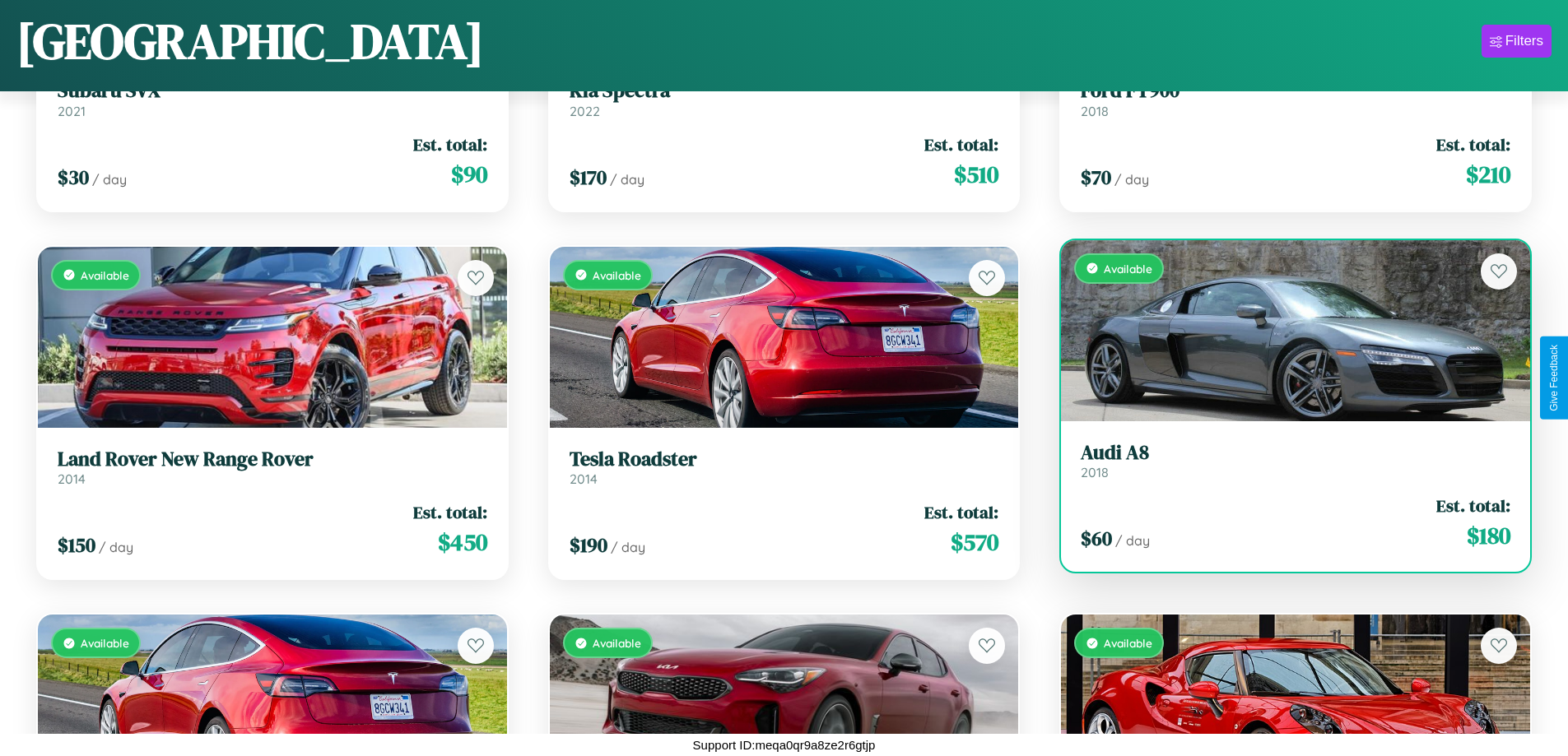
click at [1285, 330] on div "Available" at bounding box center [1295, 331] width 469 height 181
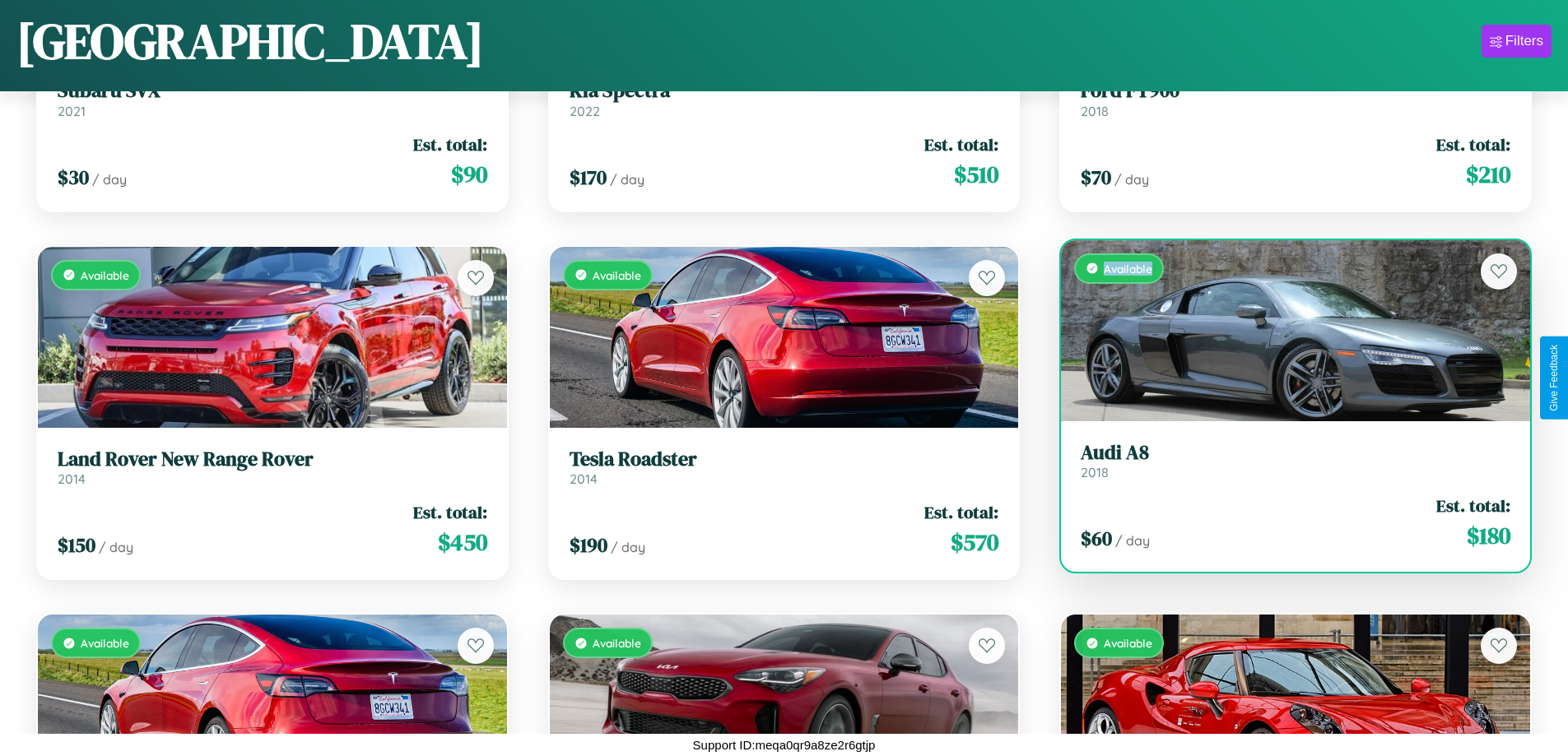
click at [1285, 330] on div "Available" at bounding box center [1295, 331] width 469 height 181
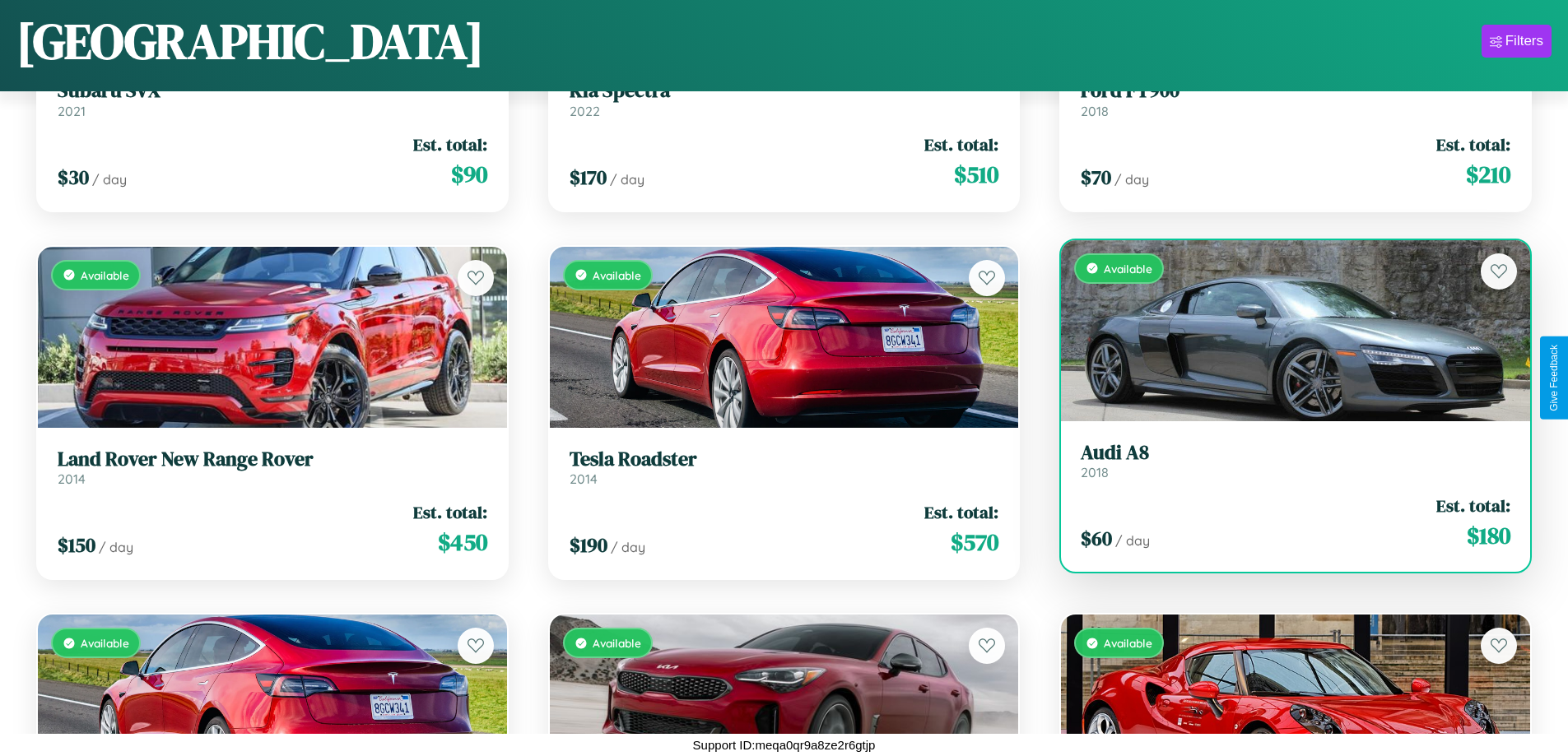
click at [1285, 460] on h3 "Audi A8" at bounding box center [1295, 452] width 430 height 24
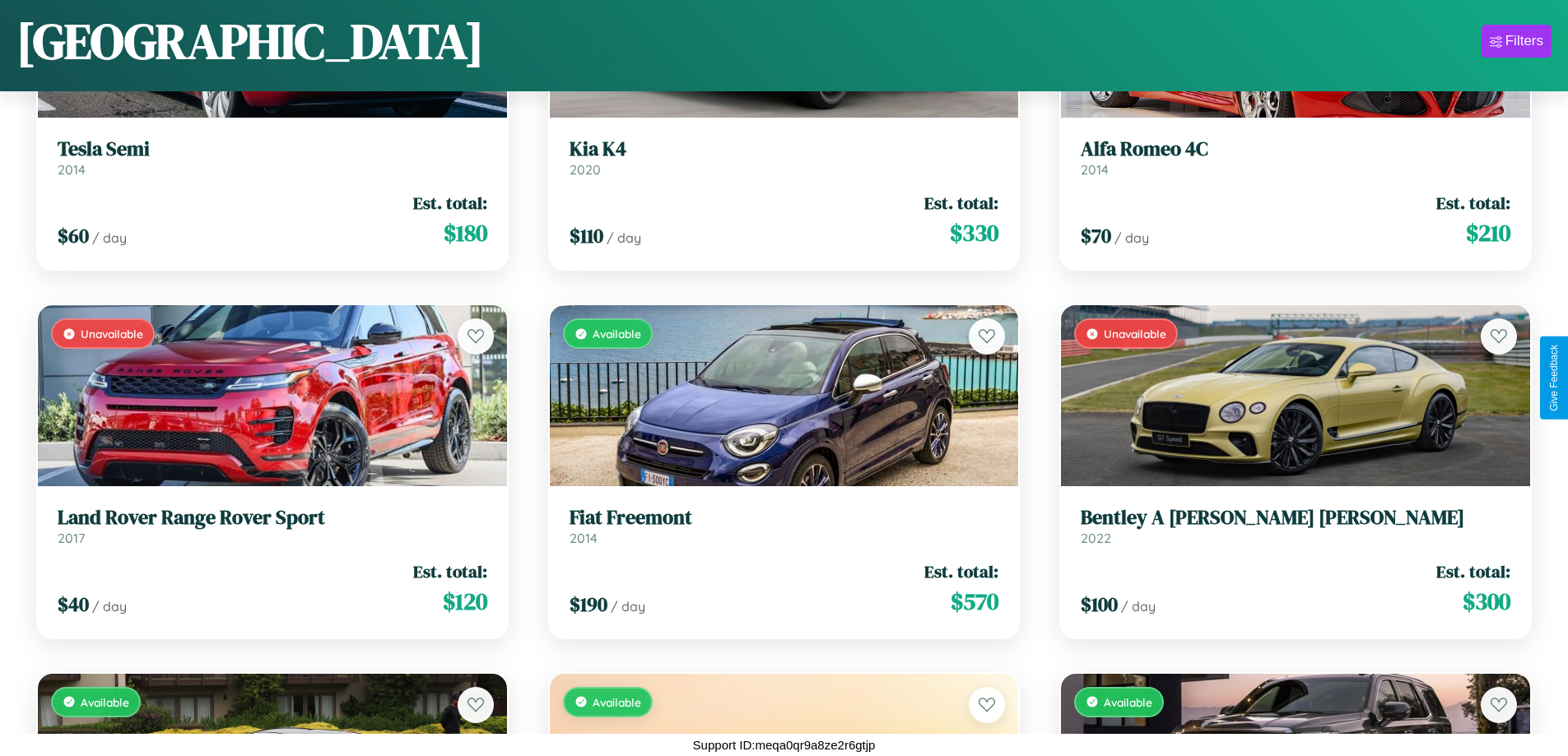
scroll to position [1337, 0]
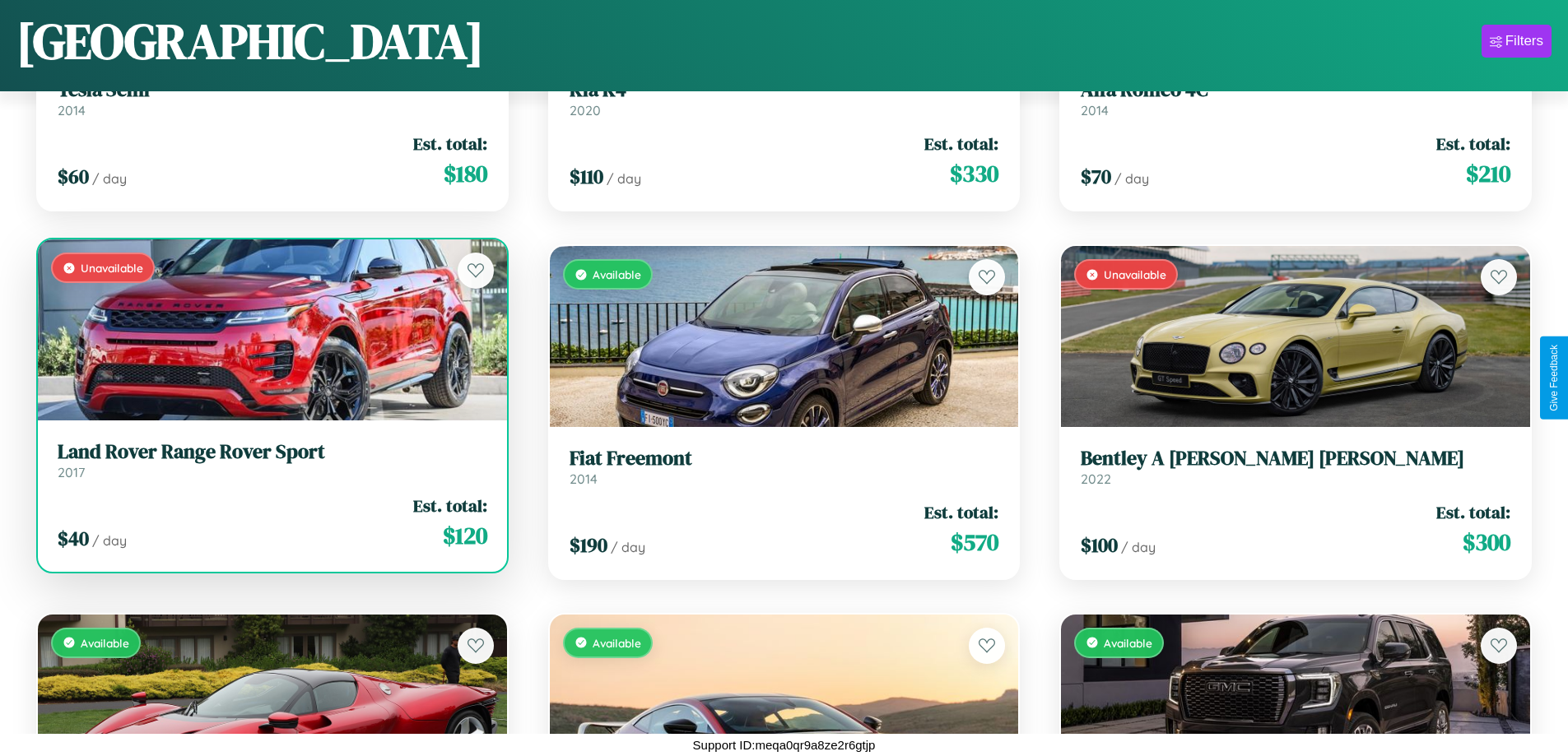
click at [270, 461] on h3 "Land Rover Range Rover Sport" at bounding box center [272, 452] width 430 height 24
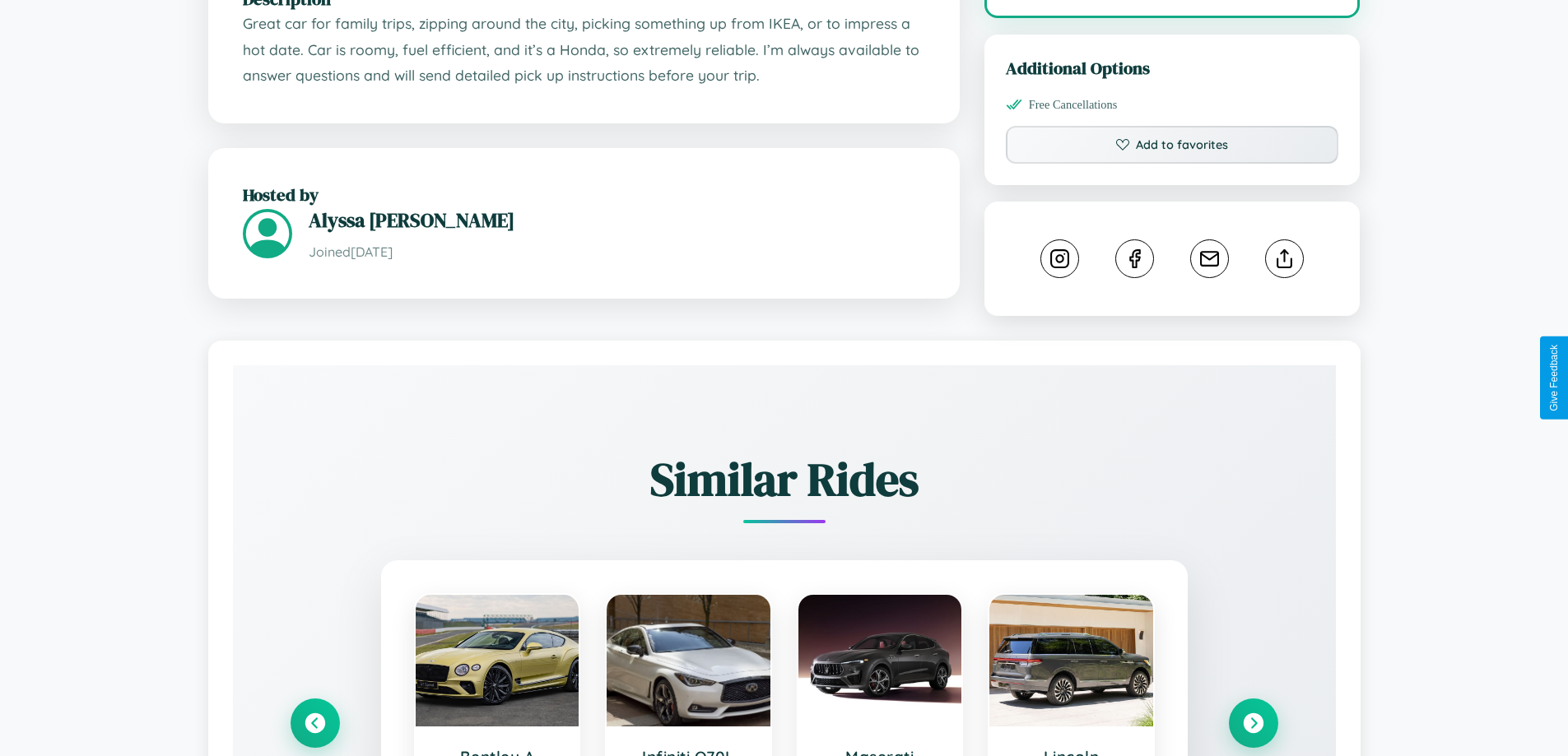
scroll to position [933, 0]
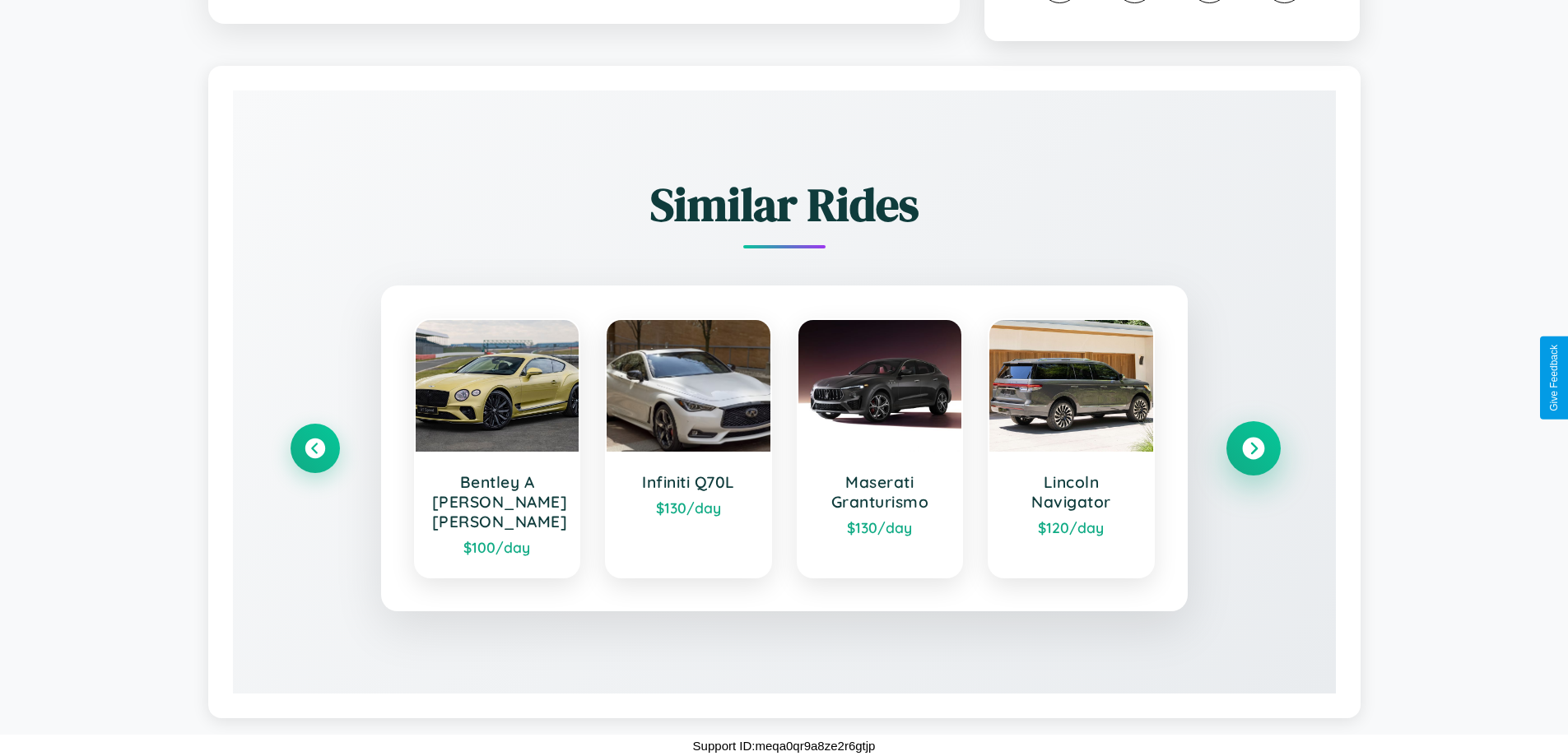
click at [1252, 457] on icon at bounding box center [1252, 448] width 22 height 22
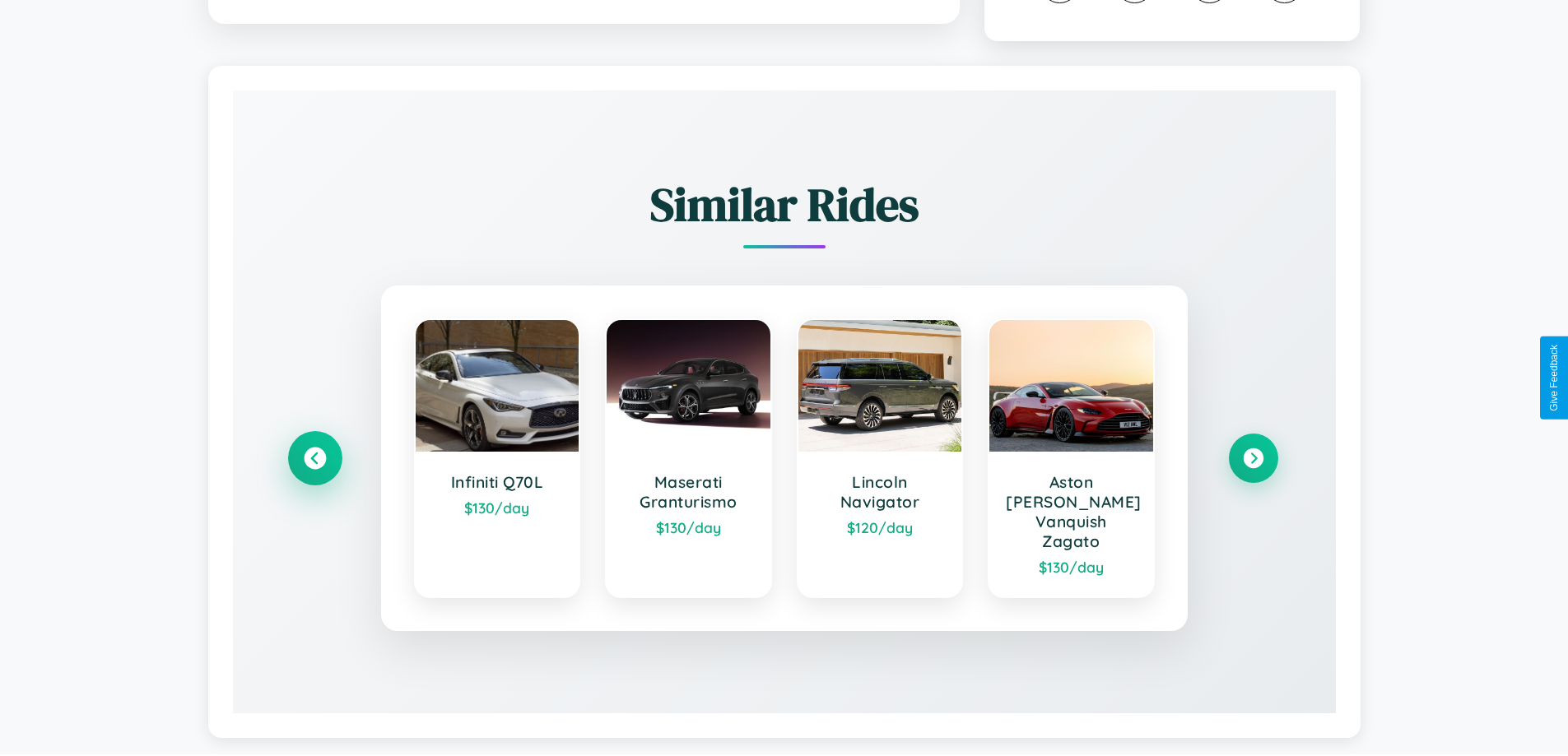
click at [315, 468] on icon at bounding box center [315, 458] width 22 height 22
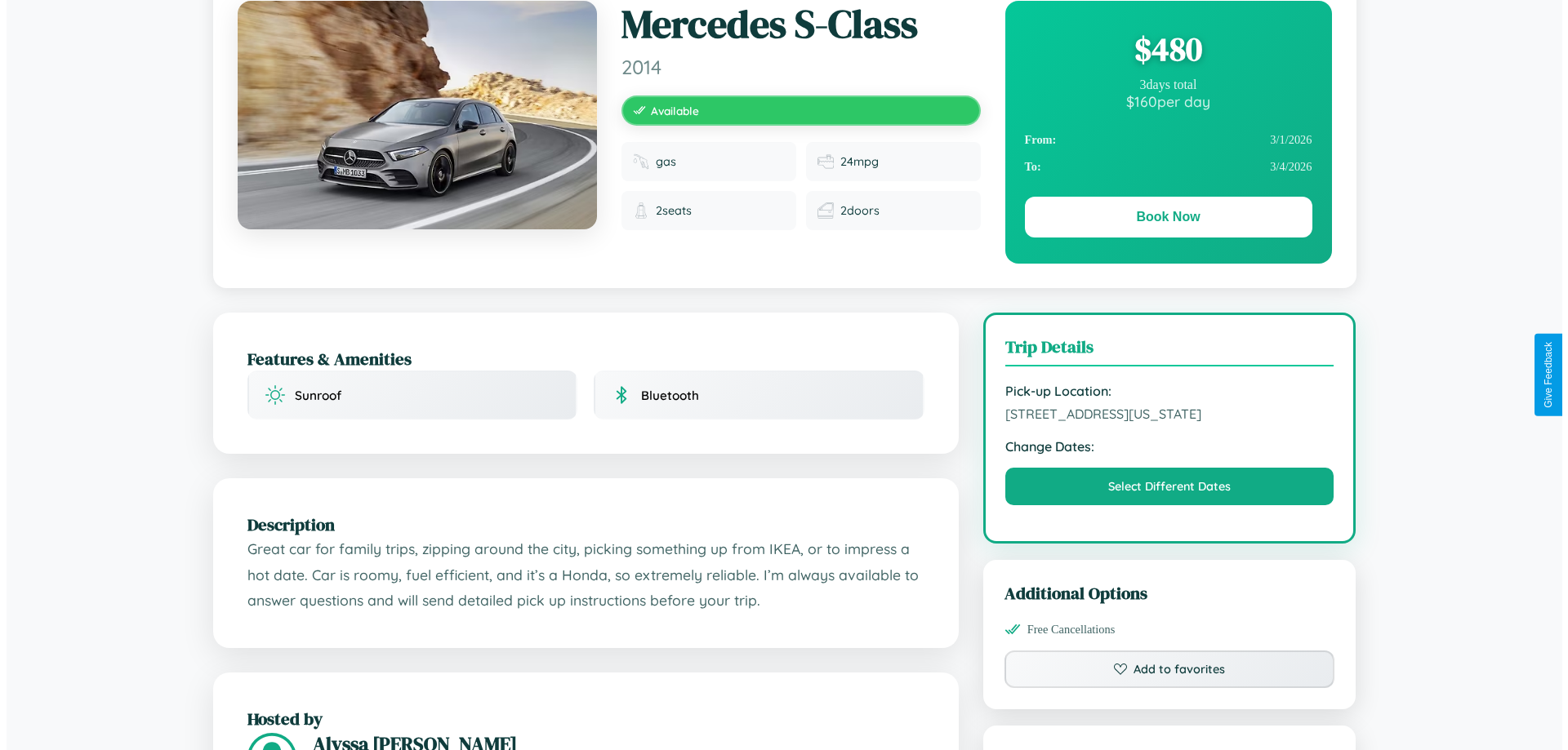
scroll to position [0, 0]
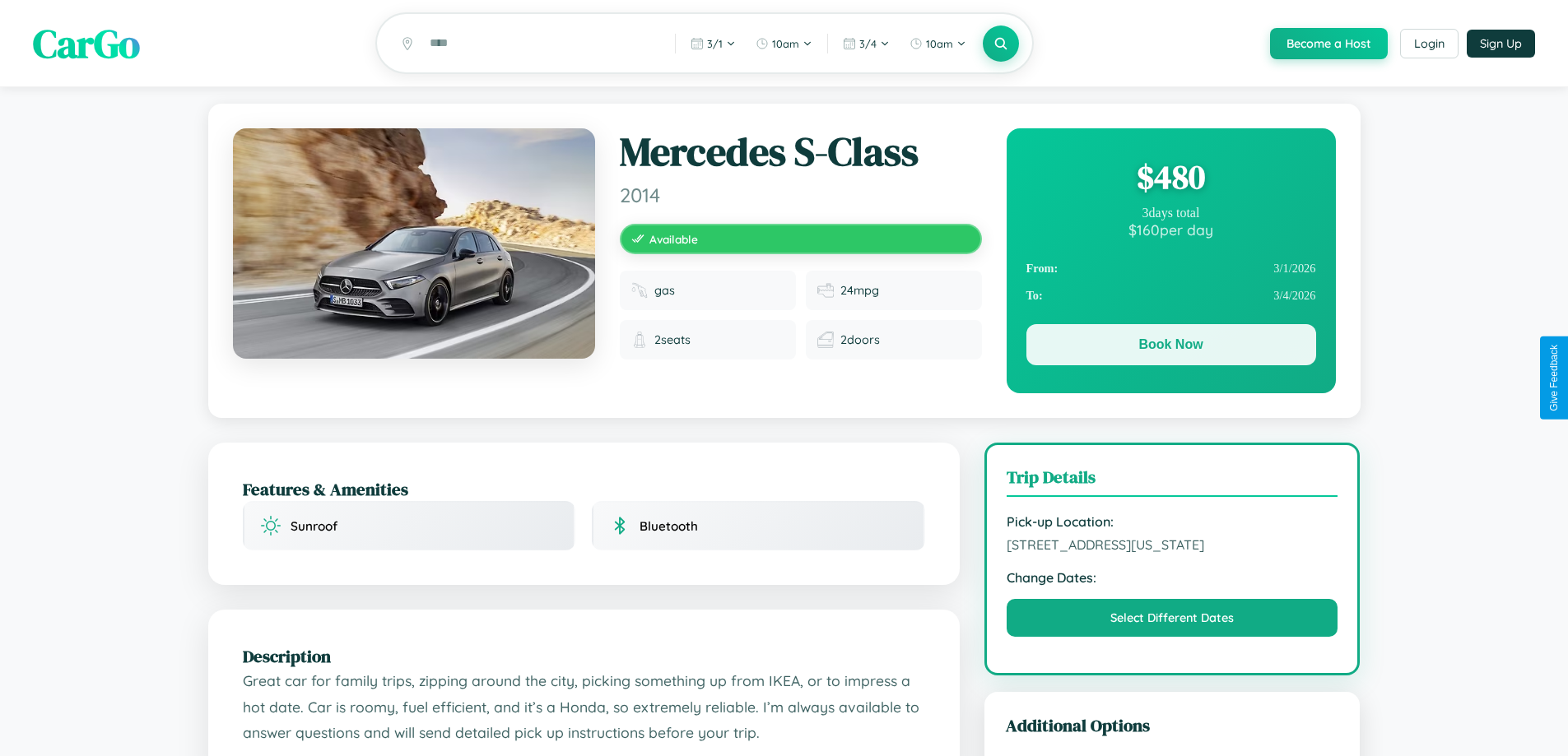
click at [1171, 348] on button "Book Now" at bounding box center [1171, 345] width 289 height 41
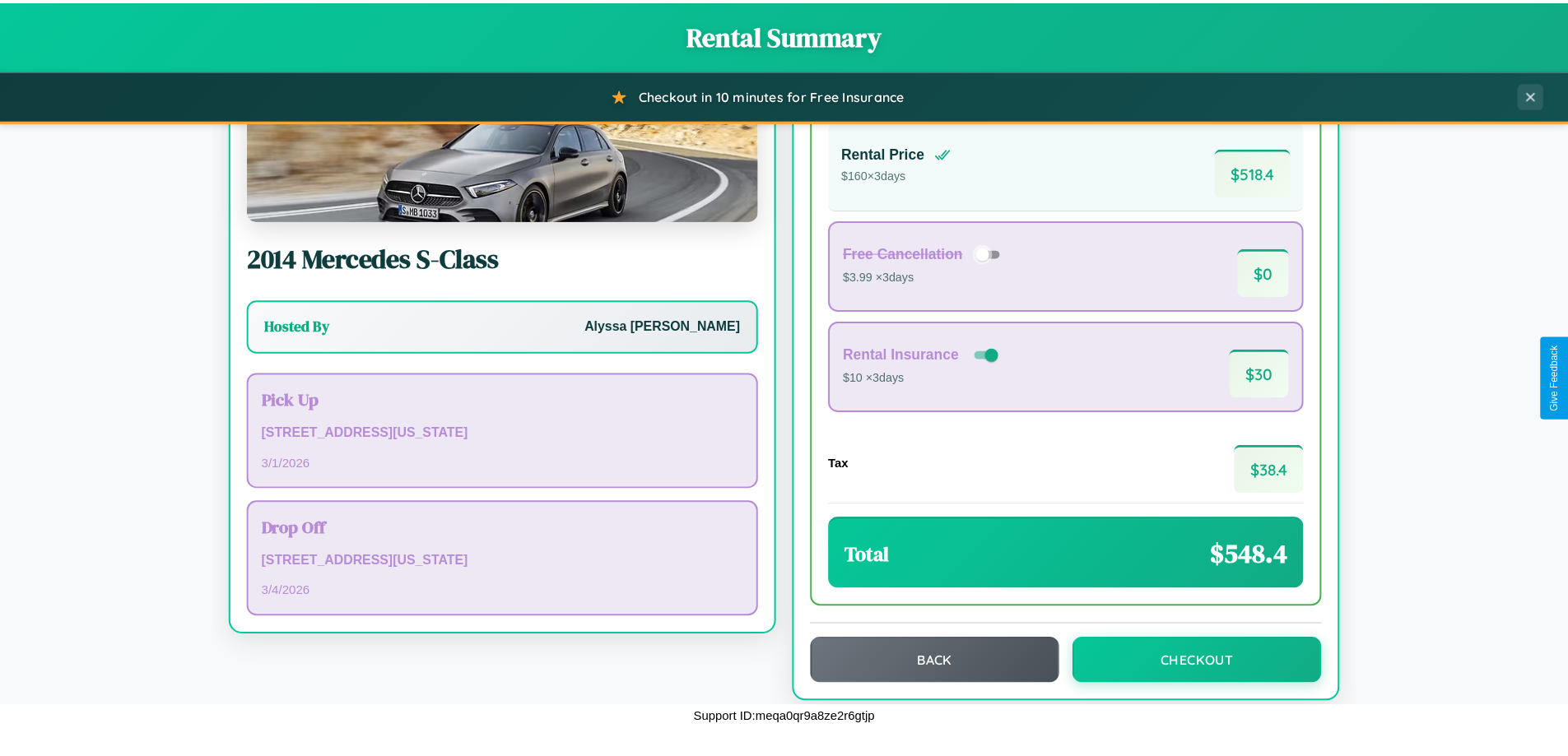
scroll to position [113, 0]
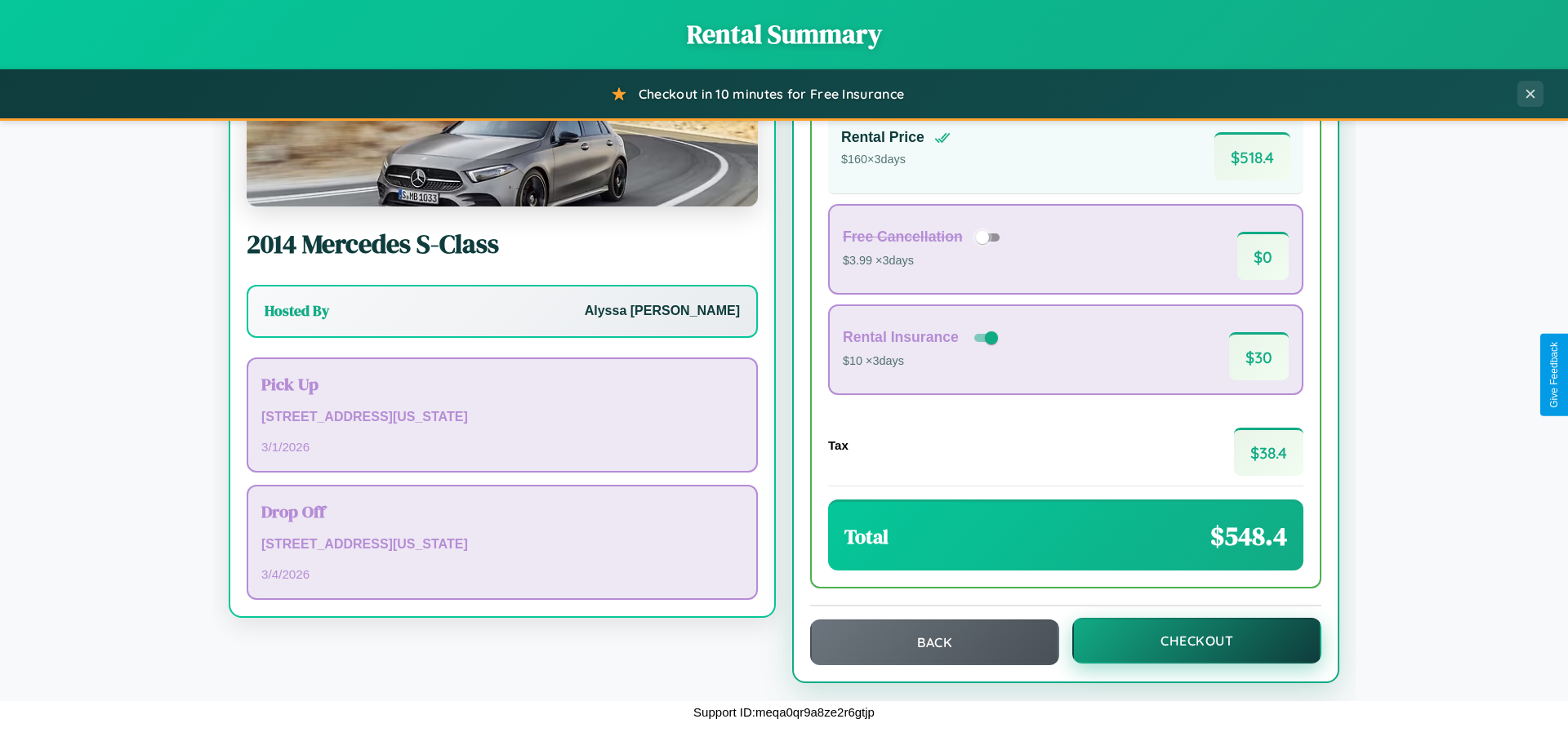
click at [1186, 641] on button "Checkout" at bounding box center [1196, 640] width 249 height 45
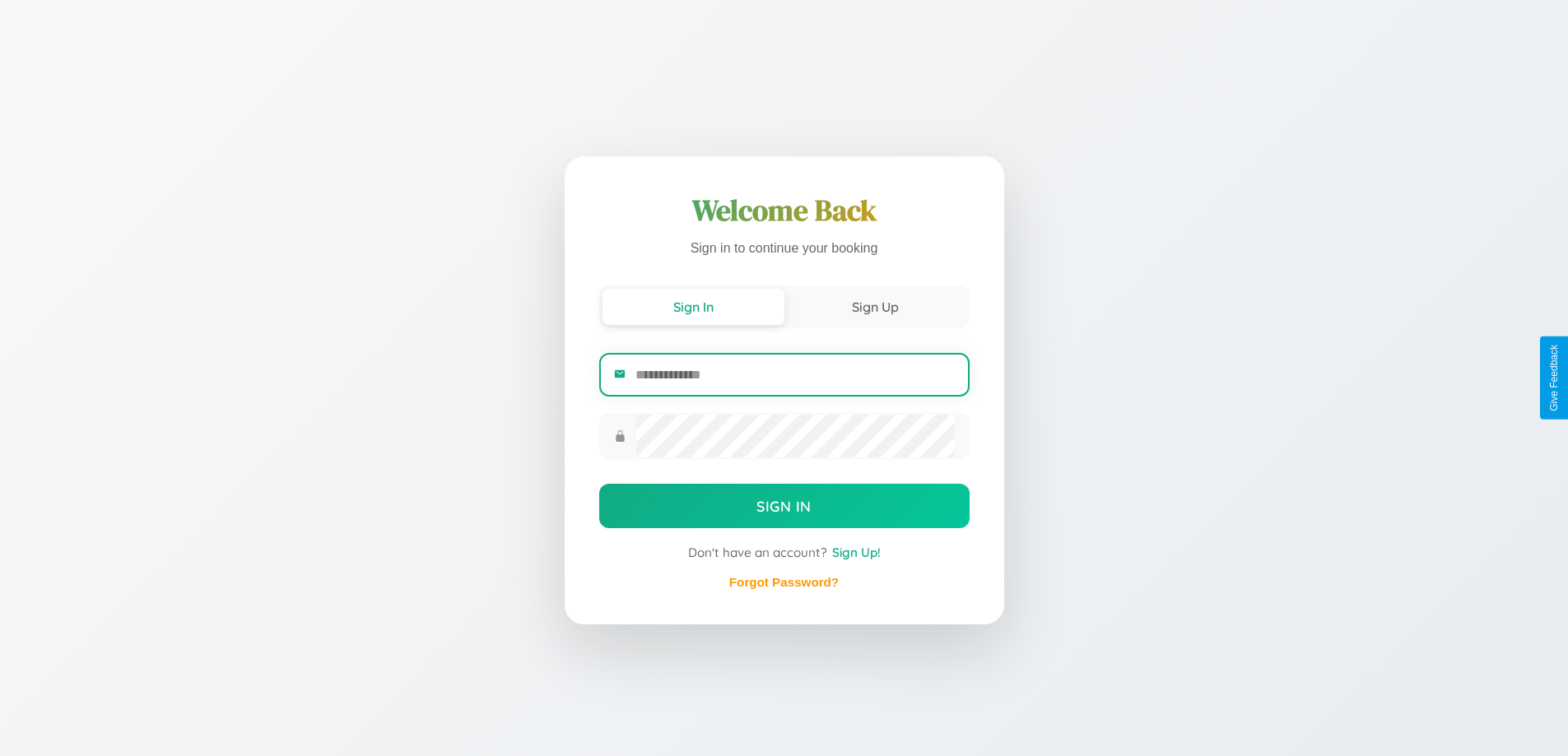
click at [794, 376] on input "email" at bounding box center [795, 375] width 318 height 41
type input "**********"
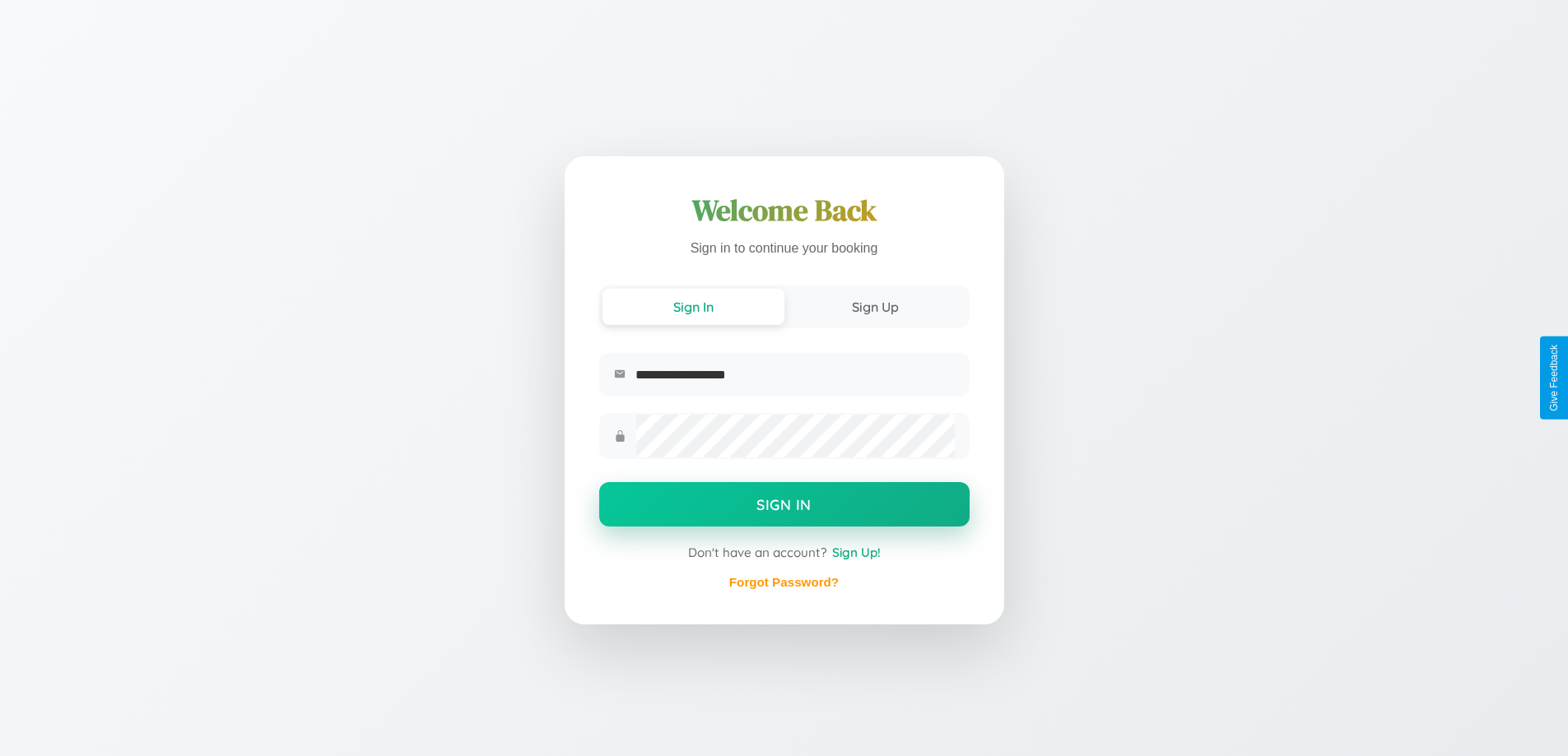
click at [784, 507] on button "Sign In" at bounding box center [784, 505] width 371 height 45
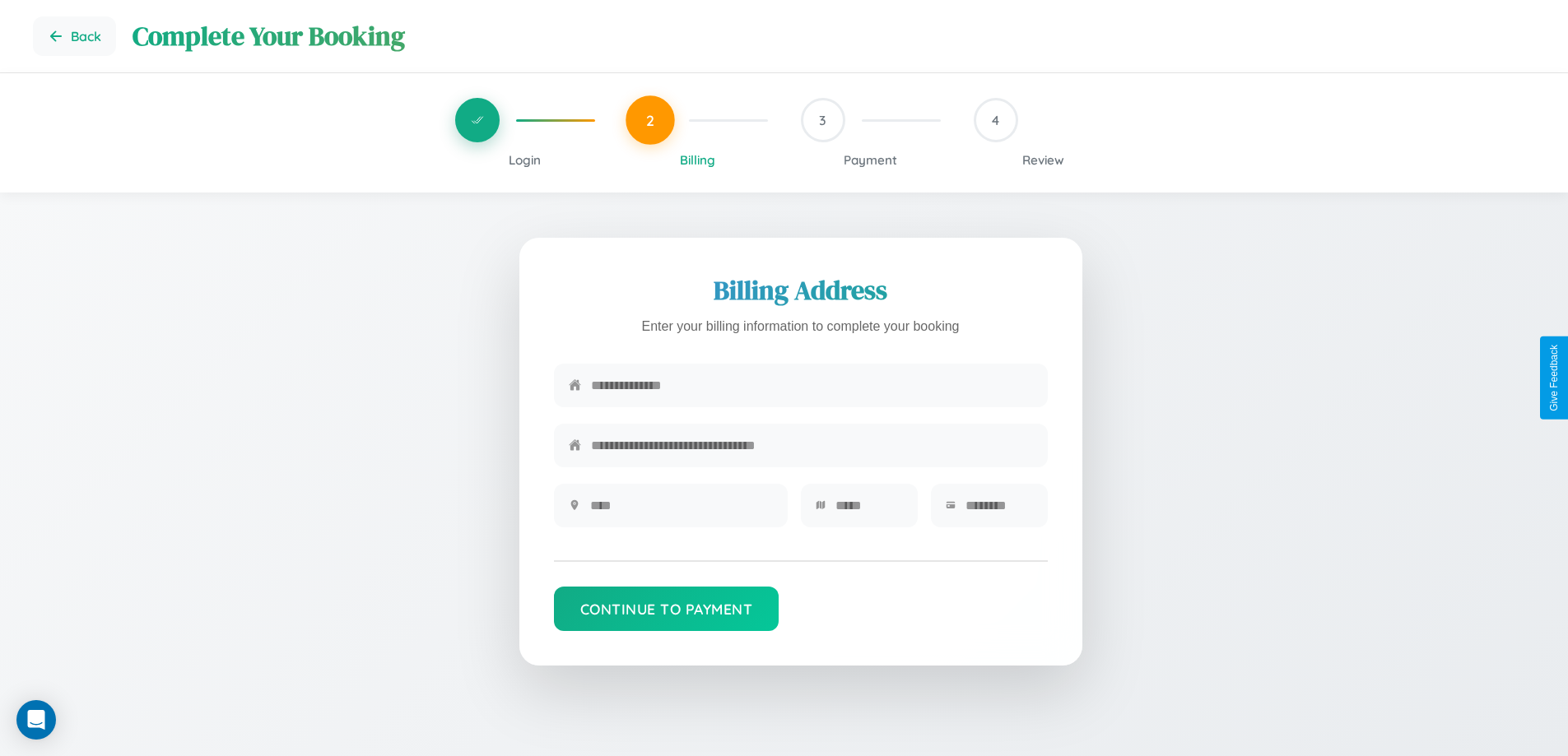
click at [812, 386] on input "text" at bounding box center [812, 385] width 442 height 41
type input "**********"
click at [681, 511] on input "text" at bounding box center [682, 506] width 183 height 41
type input "********"
click at [869, 511] on input "text" at bounding box center [870, 506] width 68 height 41
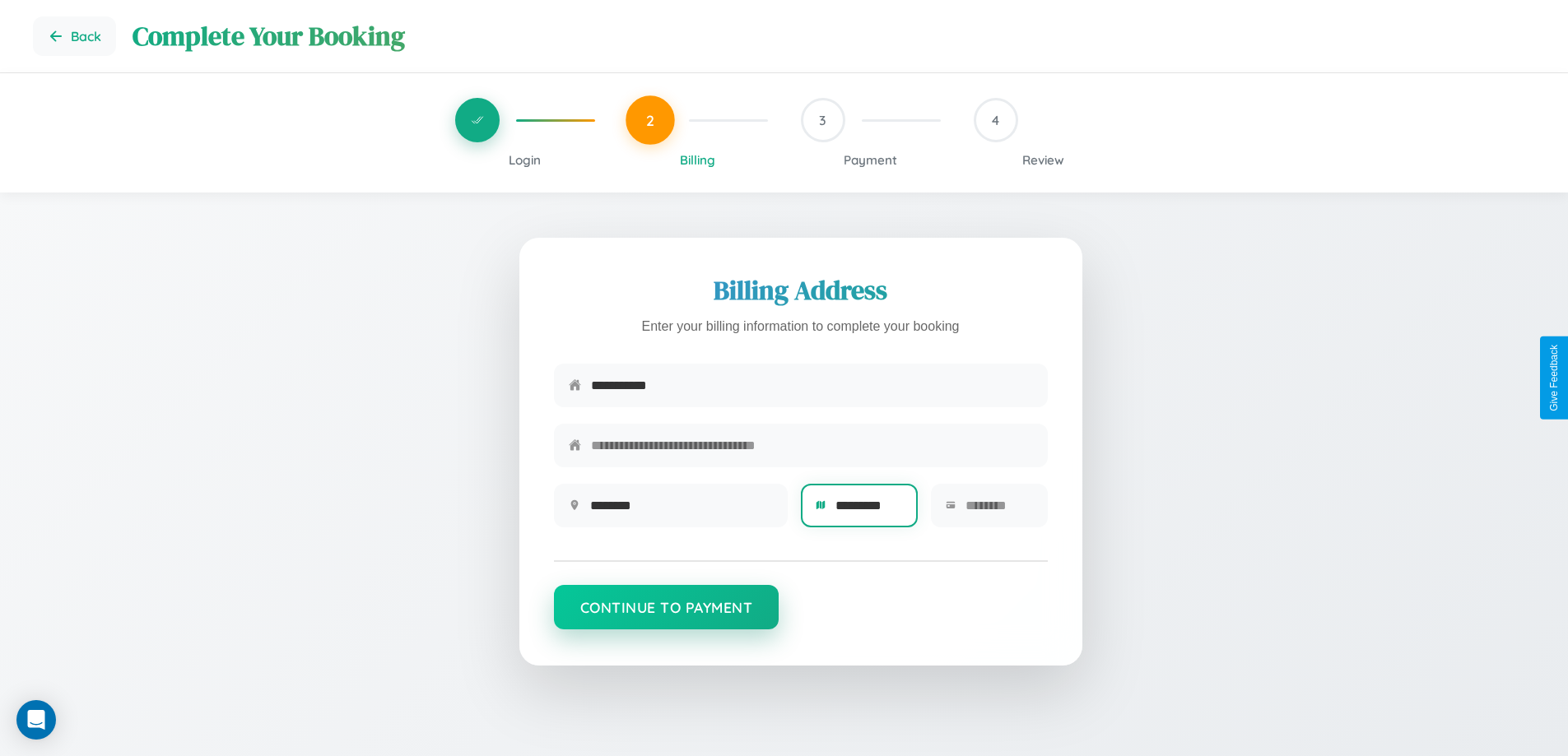
type input "*********"
click at [666, 614] on button "Continue to Payment" at bounding box center [667, 608] width 225 height 45
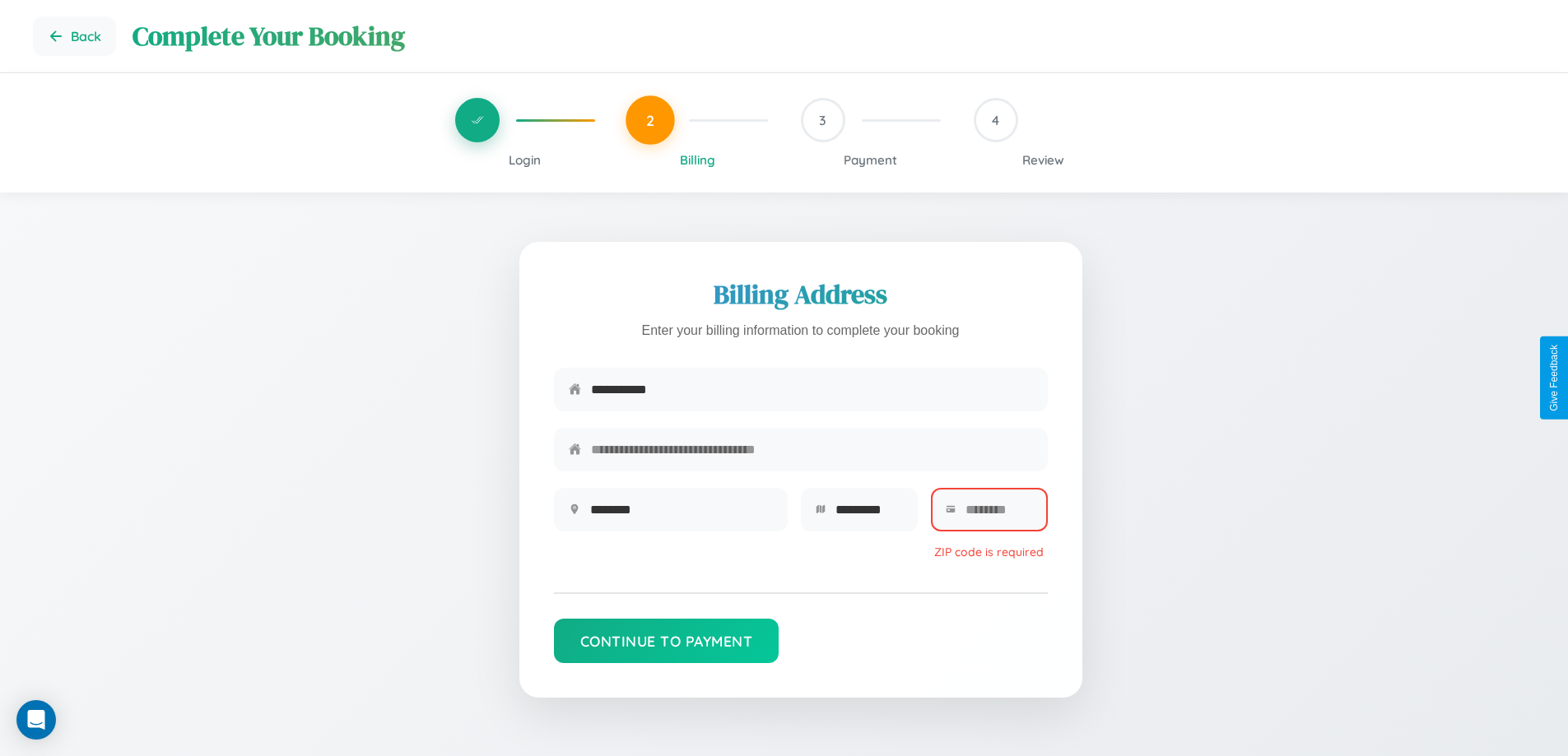
click at [524, 159] on span "Login" at bounding box center [524, 160] width 32 height 16
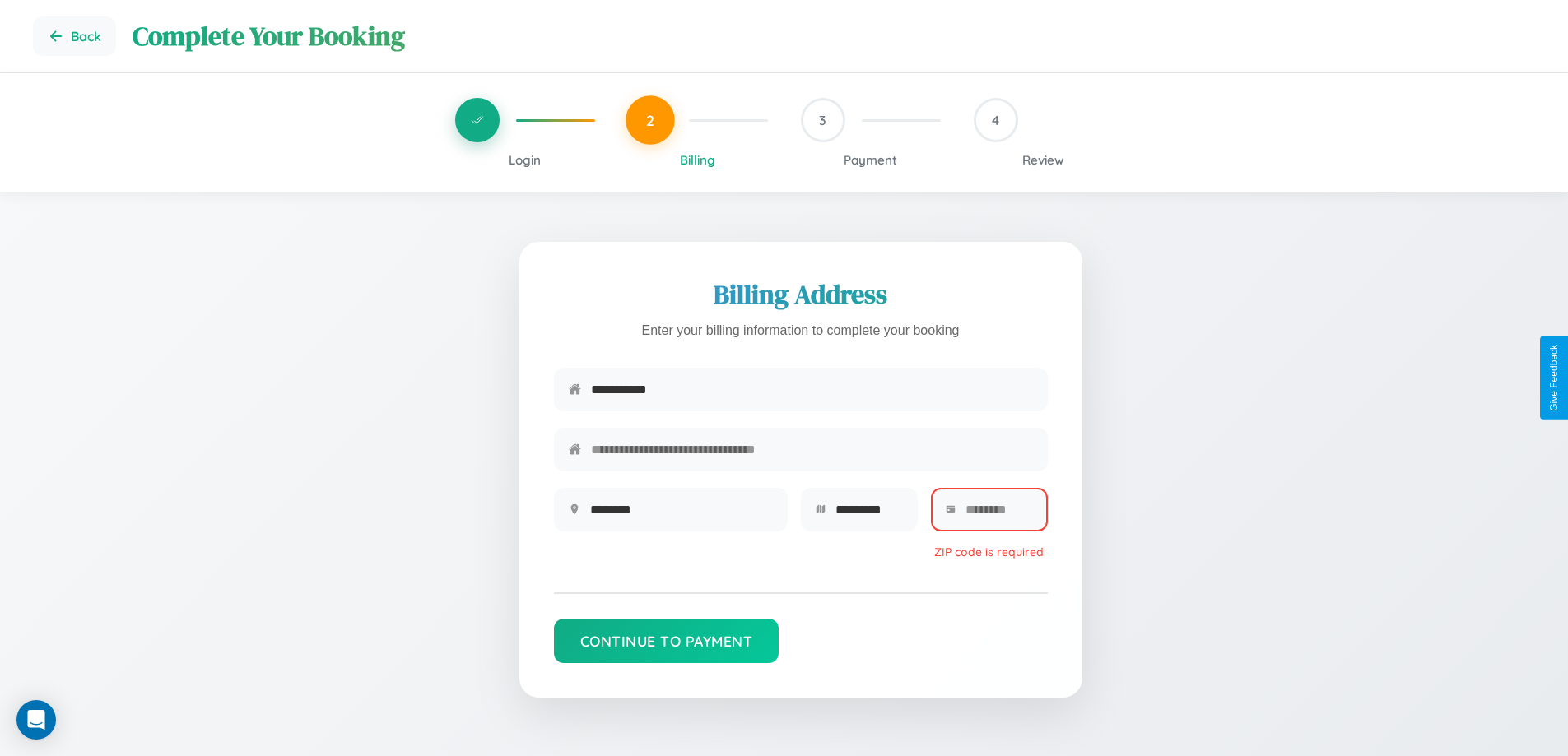
click at [524, 159] on span "Login" at bounding box center [524, 160] width 32 height 16
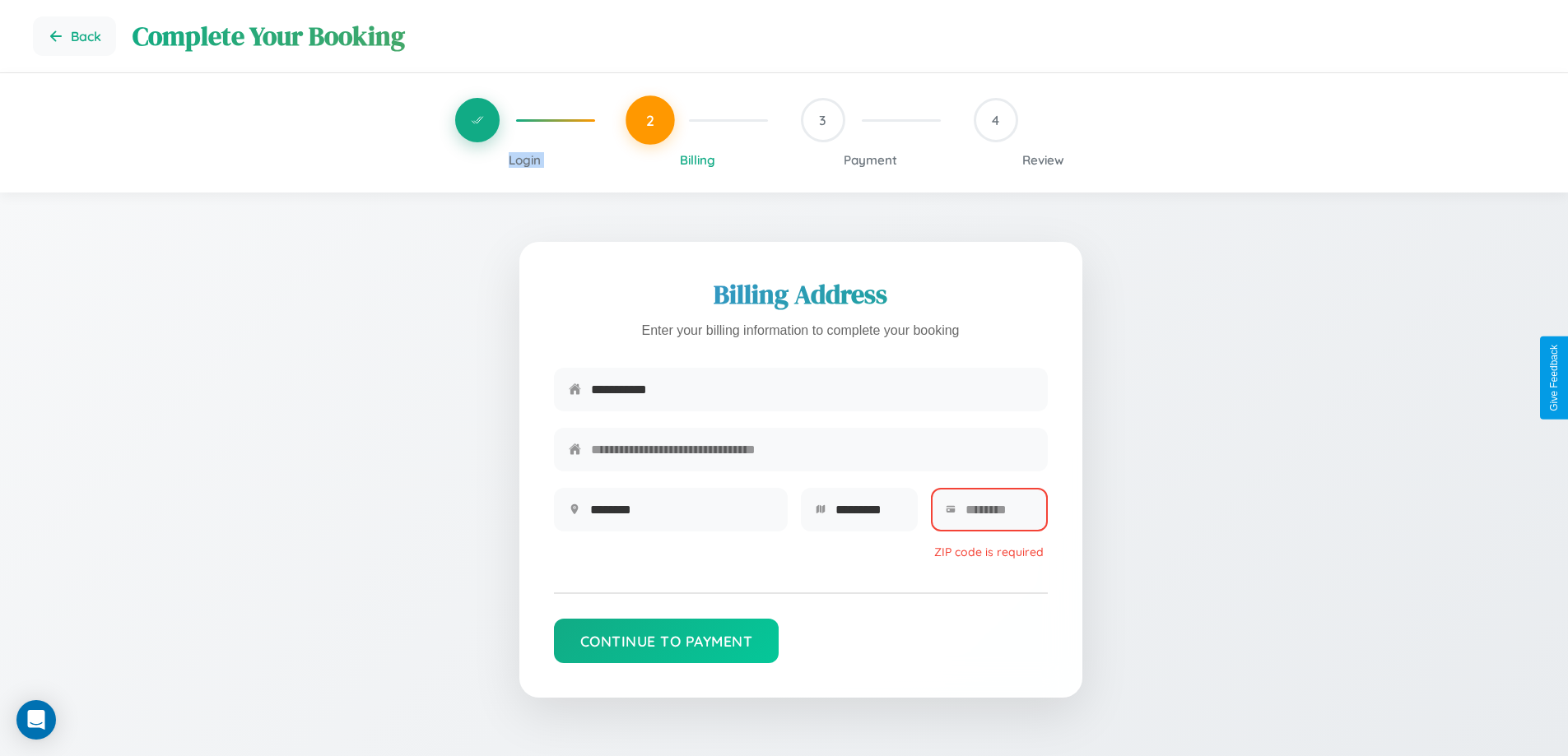
click at [524, 159] on span "Login" at bounding box center [524, 160] width 32 height 16
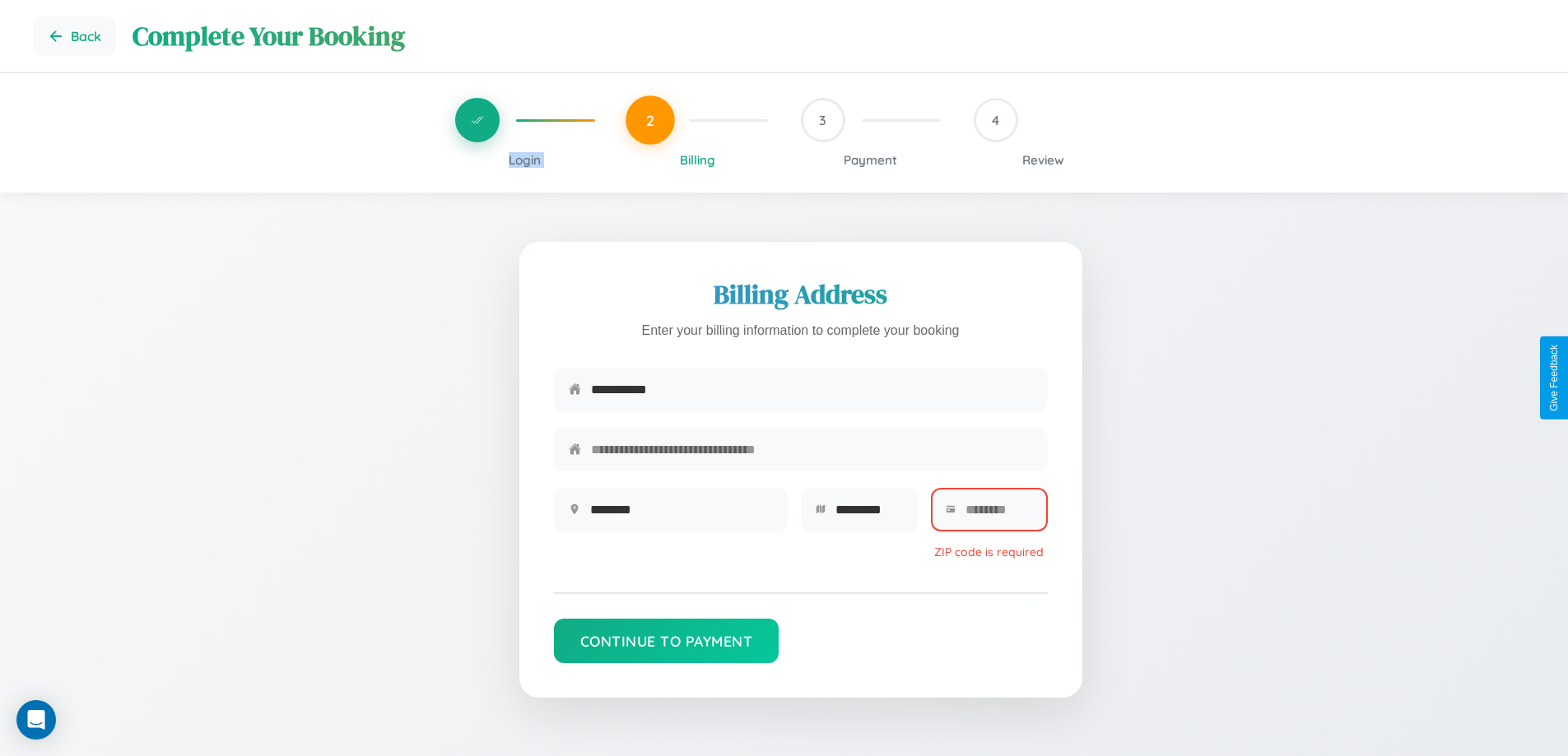
click at [524, 159] on span "Login" at bounding box center [524, 160] width 32 height 16
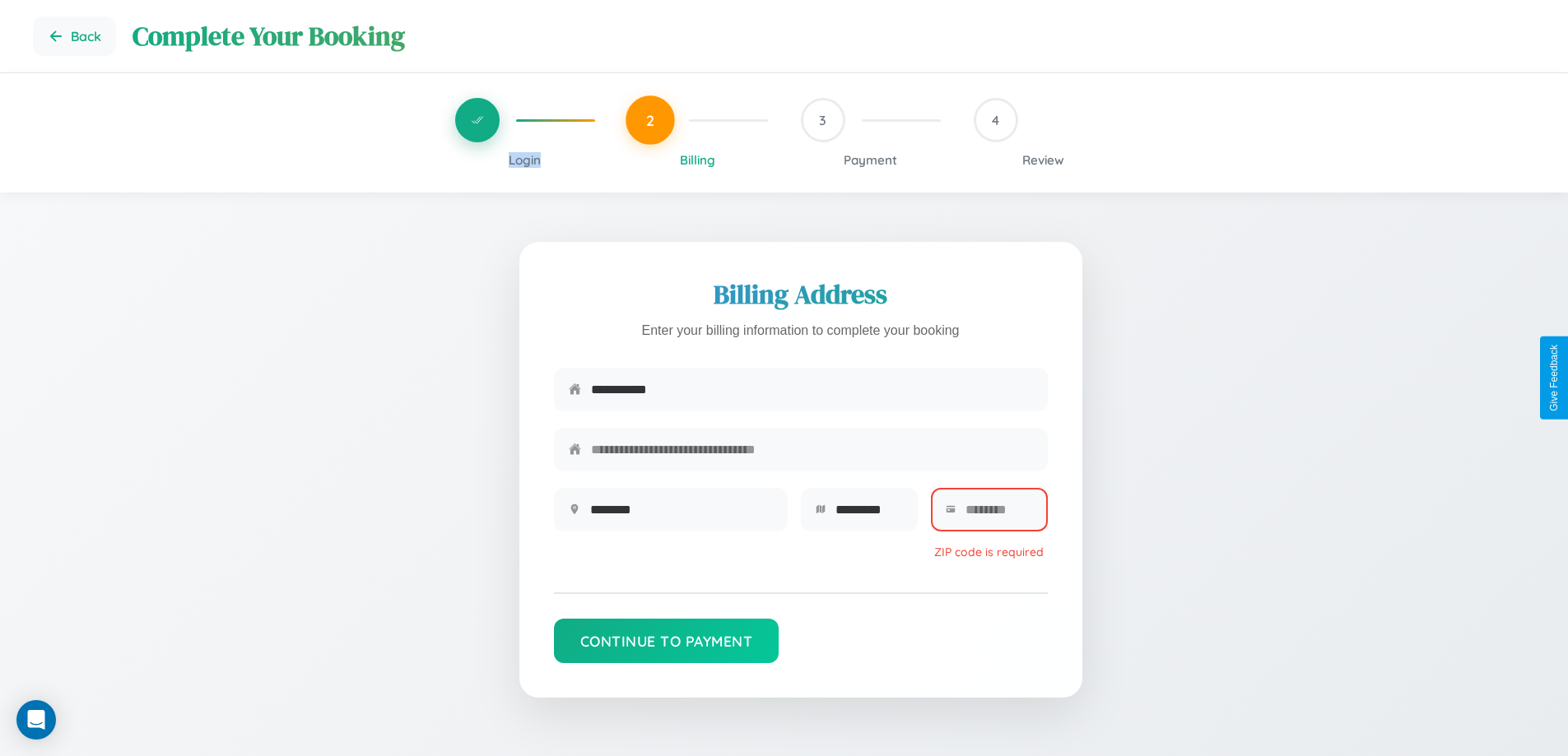
click at [524, 159] on span "Login" at bounding box center [524, 160] width 32 height 16
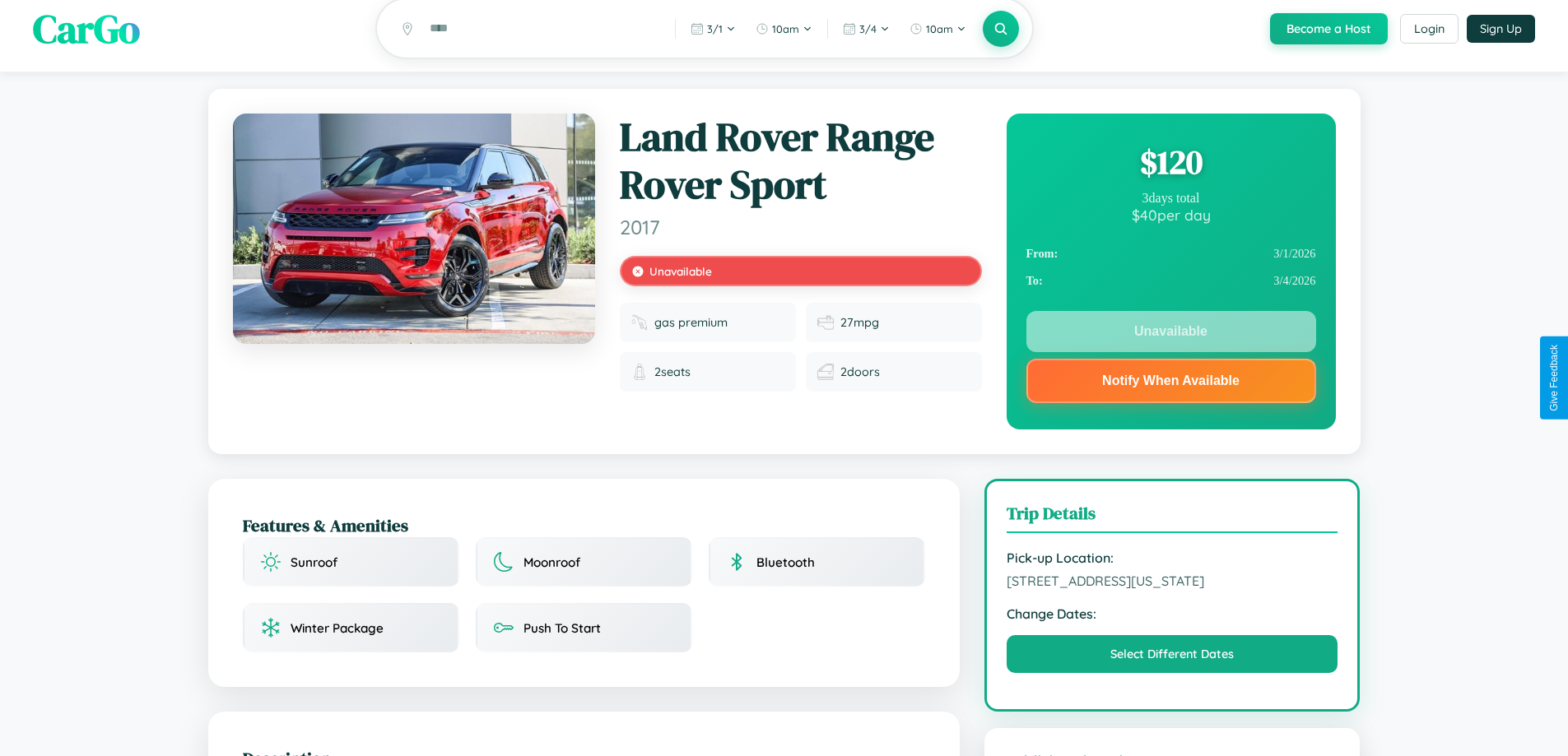
scroll to position [229, 0]
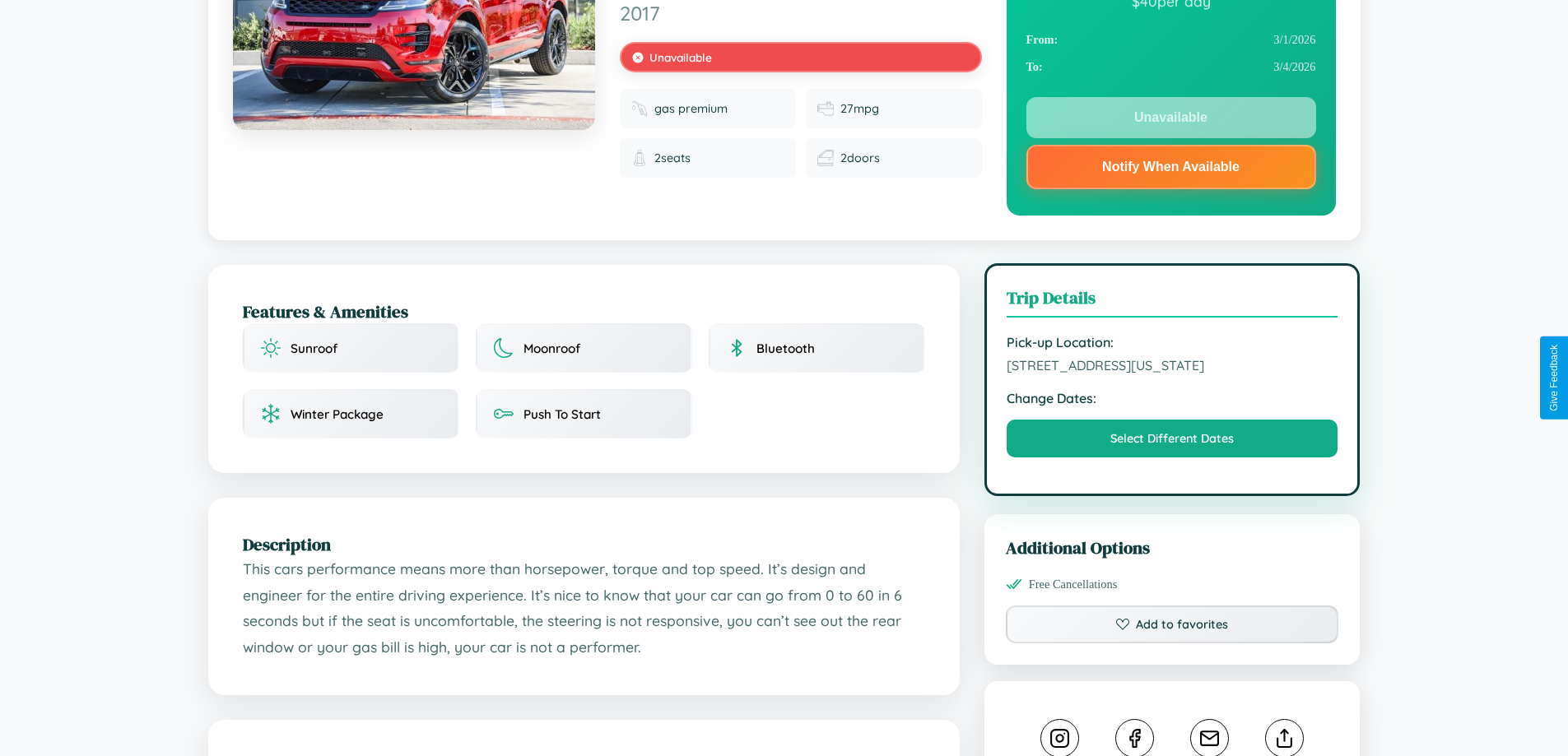
click at [1172, 374] on span "4866 Union Street San Francisco California 16754 United States" at bounding box center [1173, 365] width 332 height 16
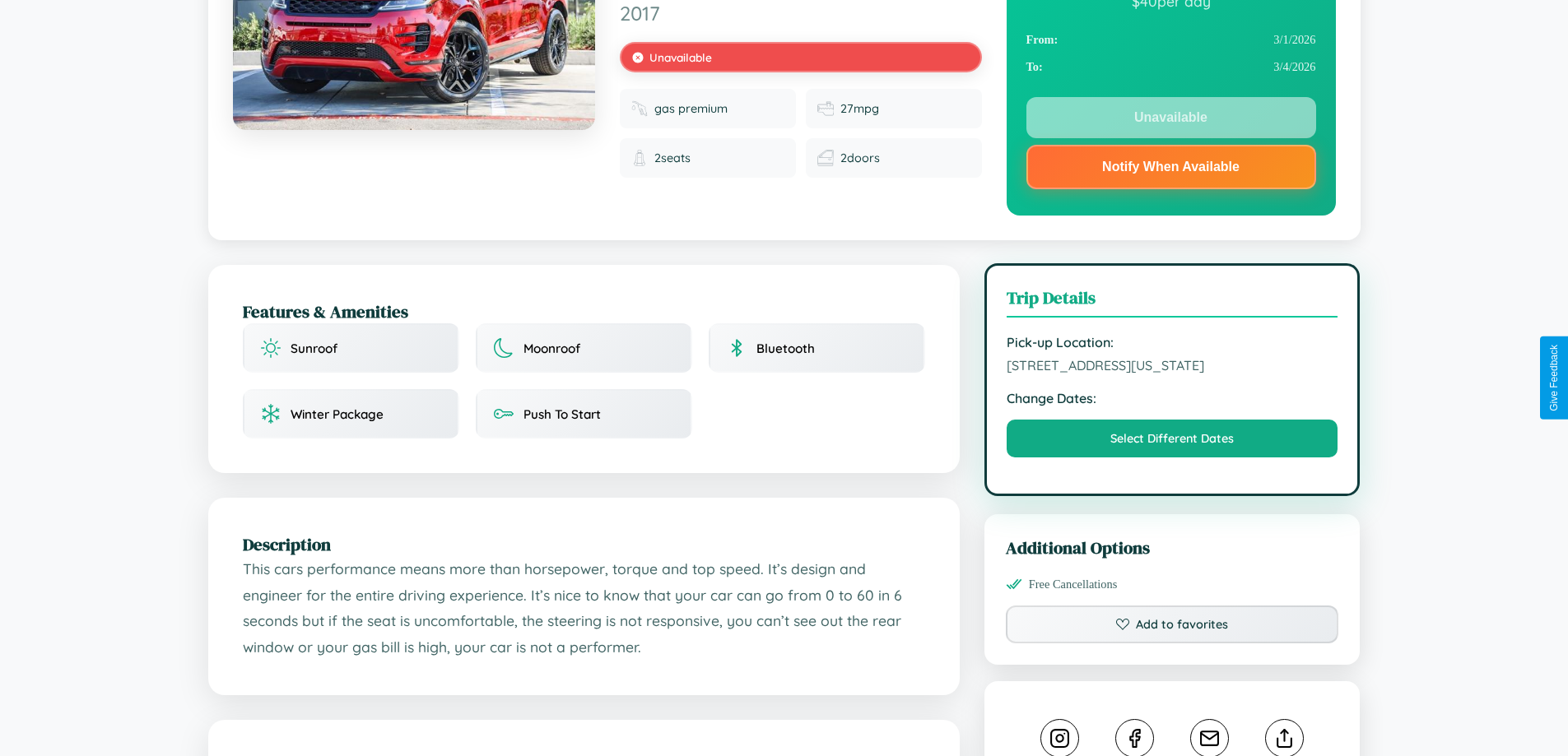
click at [1172, 374] on span "4866 Union Street San Francisco California 16754 United States" at bounding box center [1173, 365] width 332 height 16
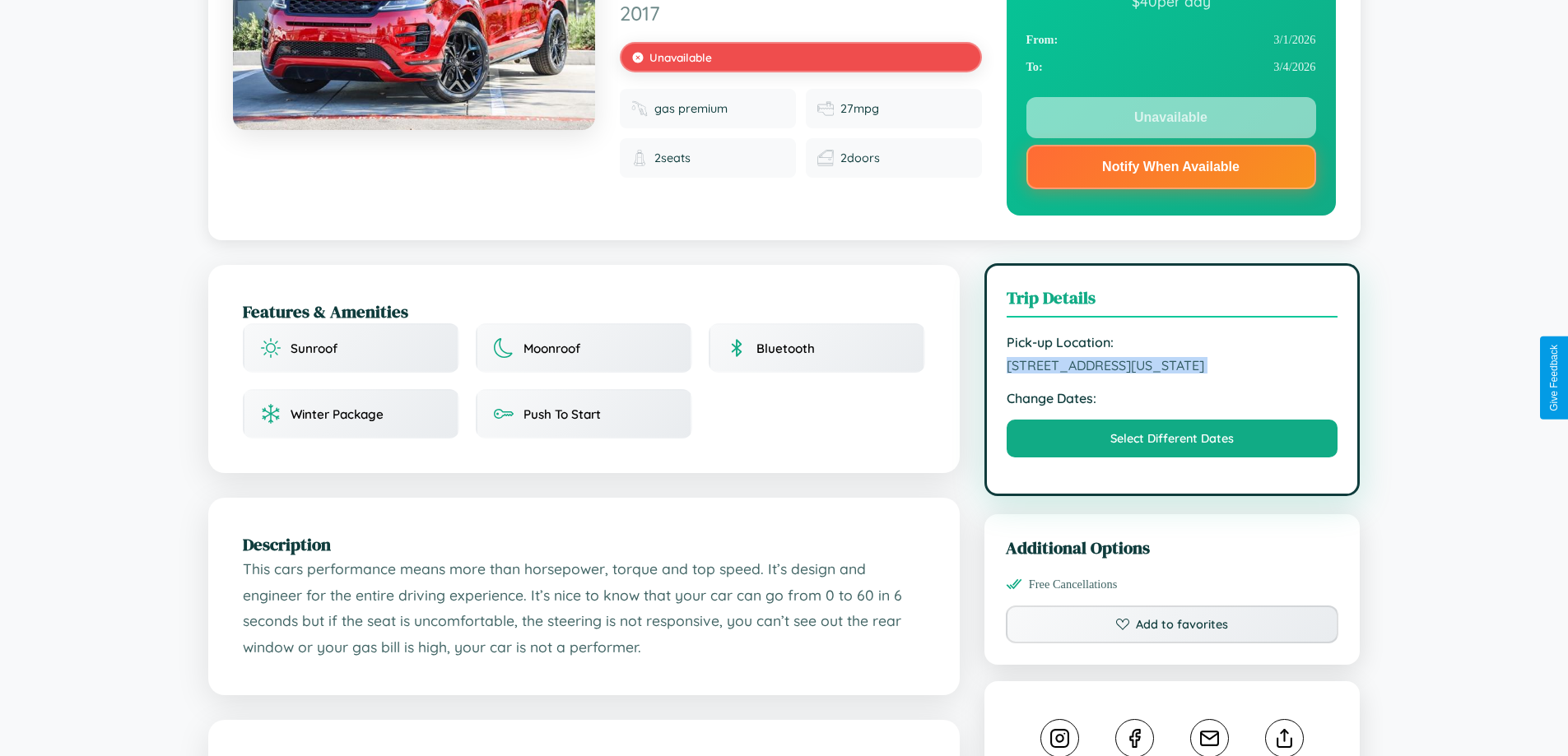
click at [1172, 374] on span "4866 Union Street San Francisco California 16754 United States" at bounding box center [1173, 365] width 332 height 16
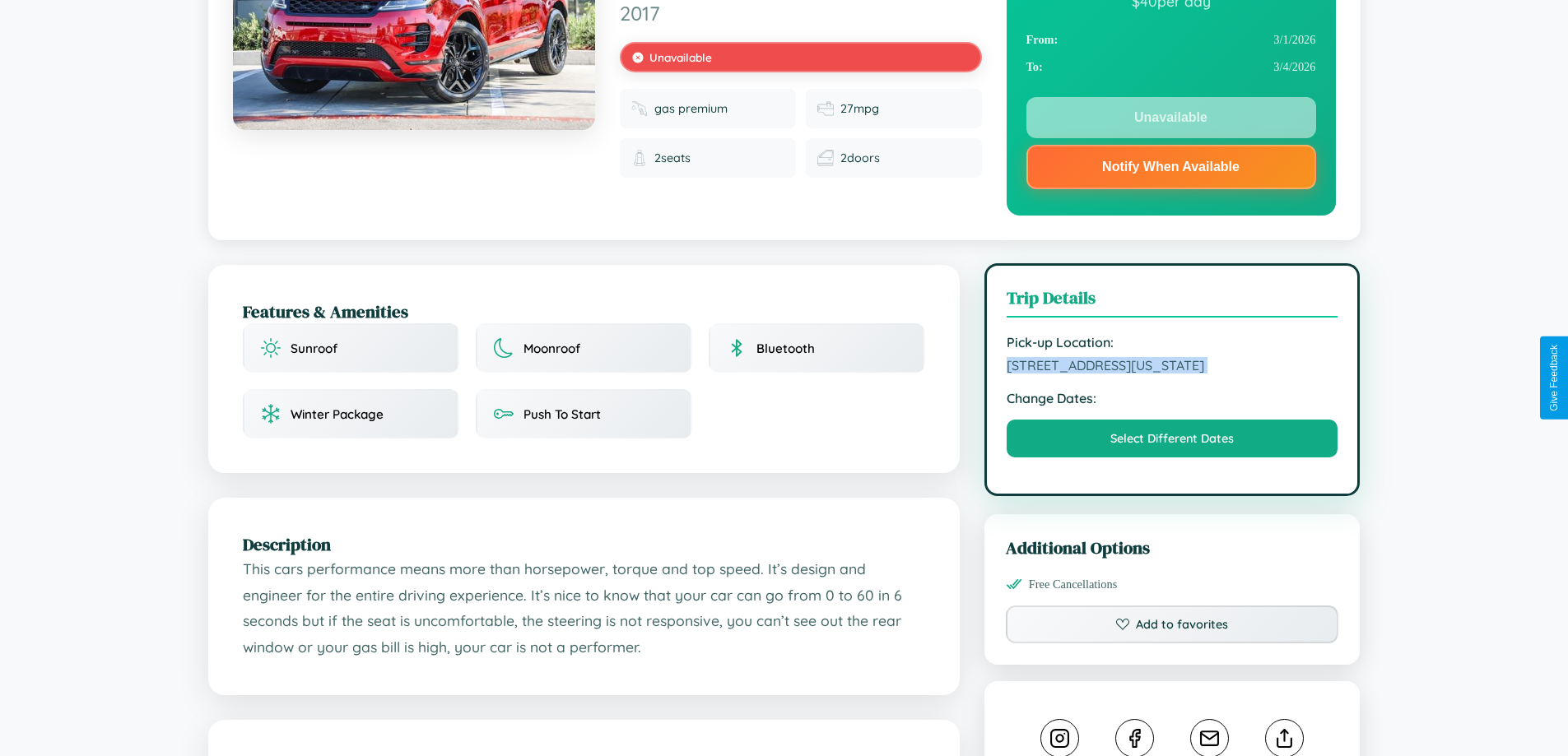
click at [1172, 374] on span "4866 Union Street San Francisco California 16754 United States" at bounding box center [1173, 365] width 332 height 16
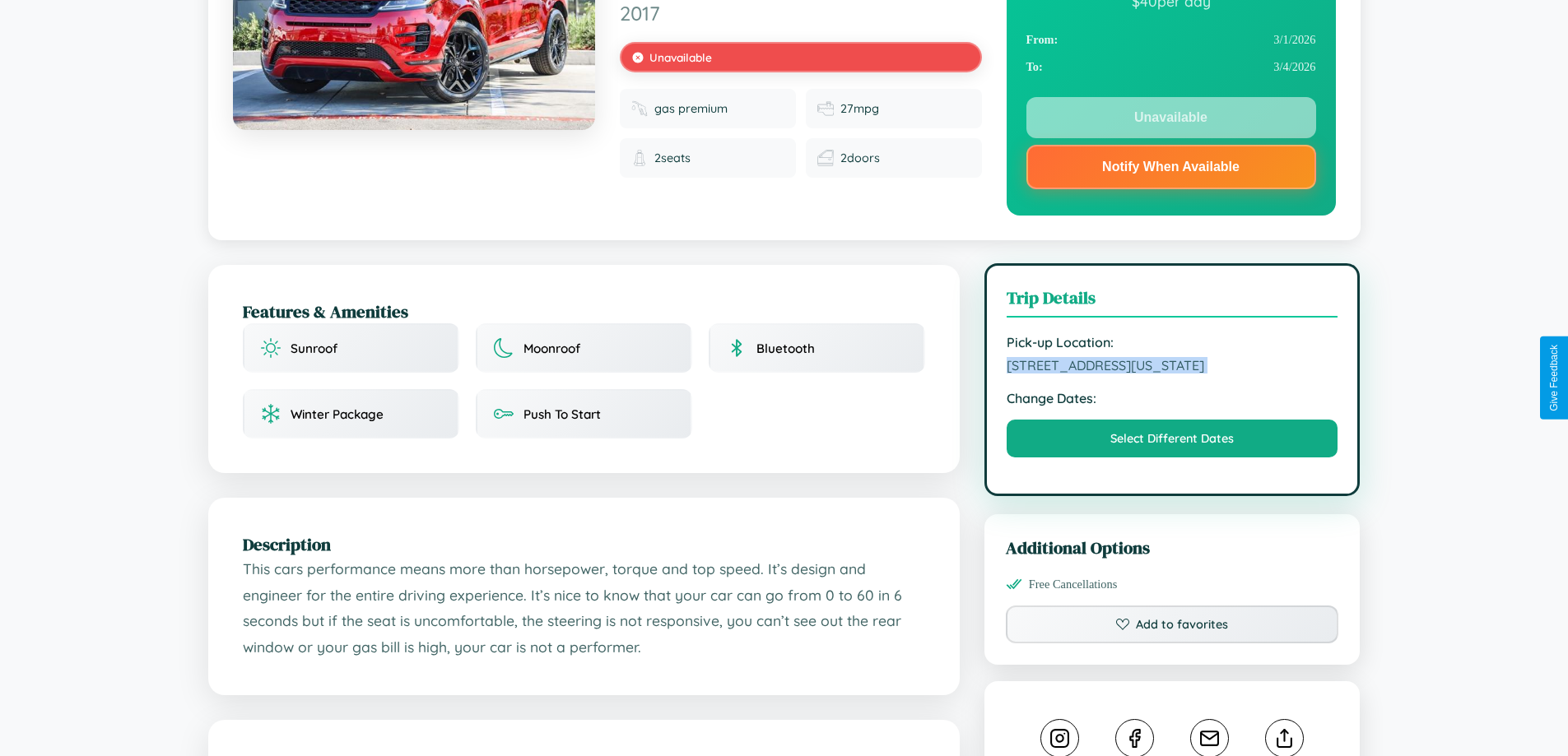
click at [1172, 374] on span "4866 Union Street San Francisco California 16754 United States" at bounding box center [1173, 365] width 332 height 16
